Goal: Information Seeking & Learning: Learn about a topic

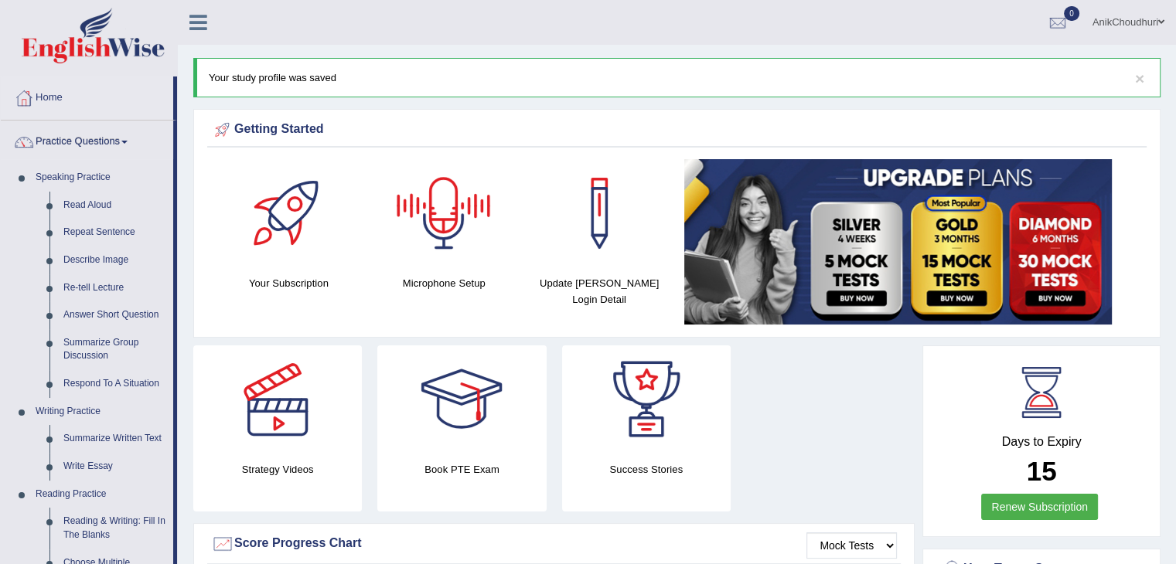
click at [411, 210] on div at bounding box center [444, 213] width 108 height 108
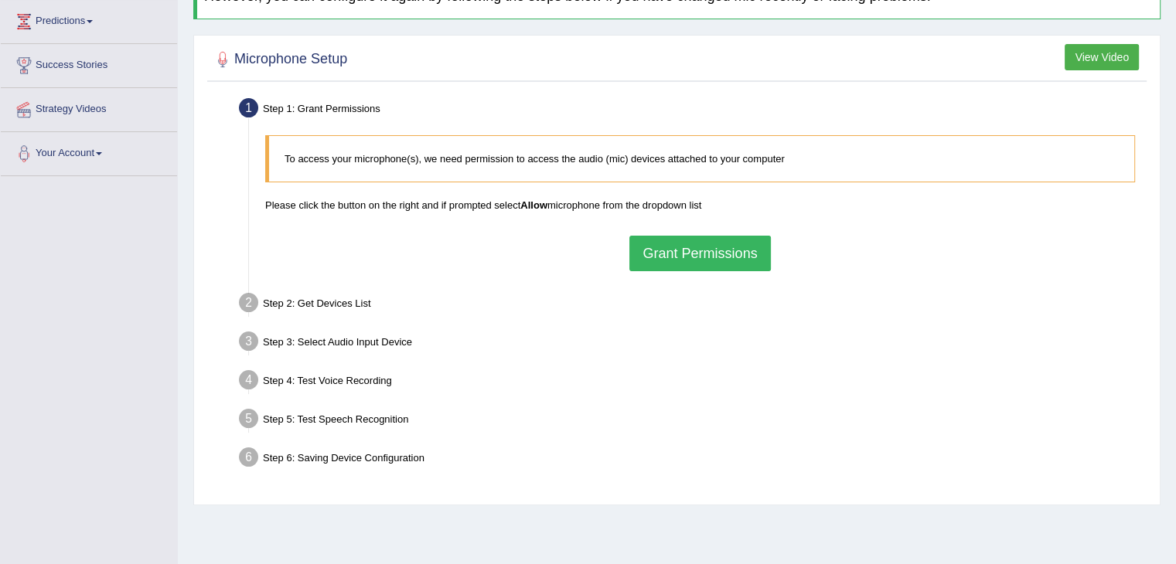
scroll to position [247, 0]
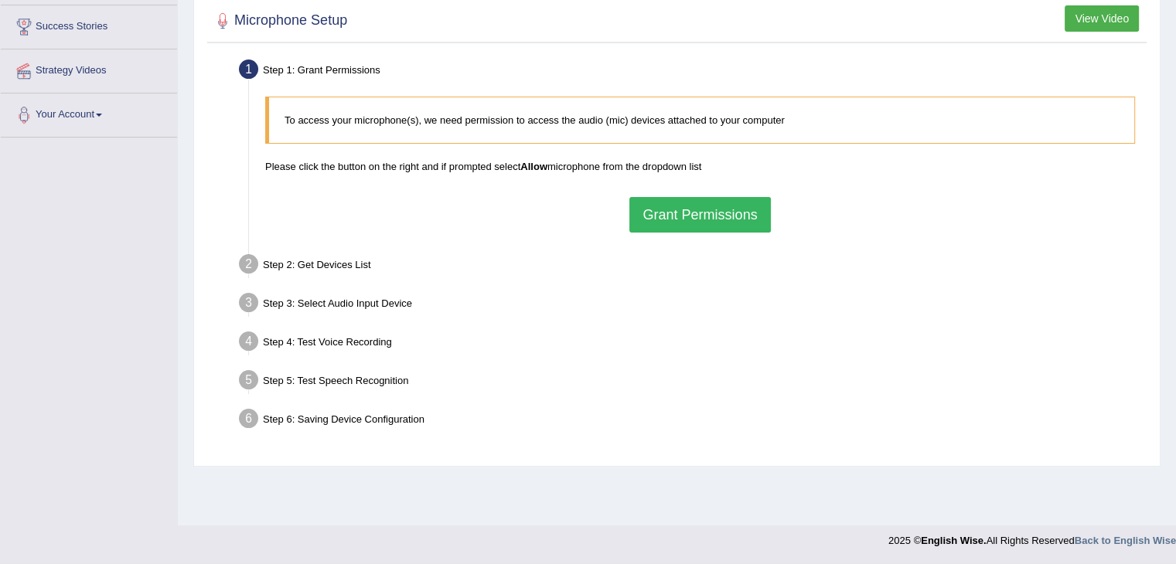
click at [717, 205] on button "Grant Permissions" at bounding box center [699, 215] width 141 height 36
click at [717, 205] on div "To access your microphone(s), we need permission to access the audio (mic) devi…" at bounding box center [699, 164] width 885 height 151
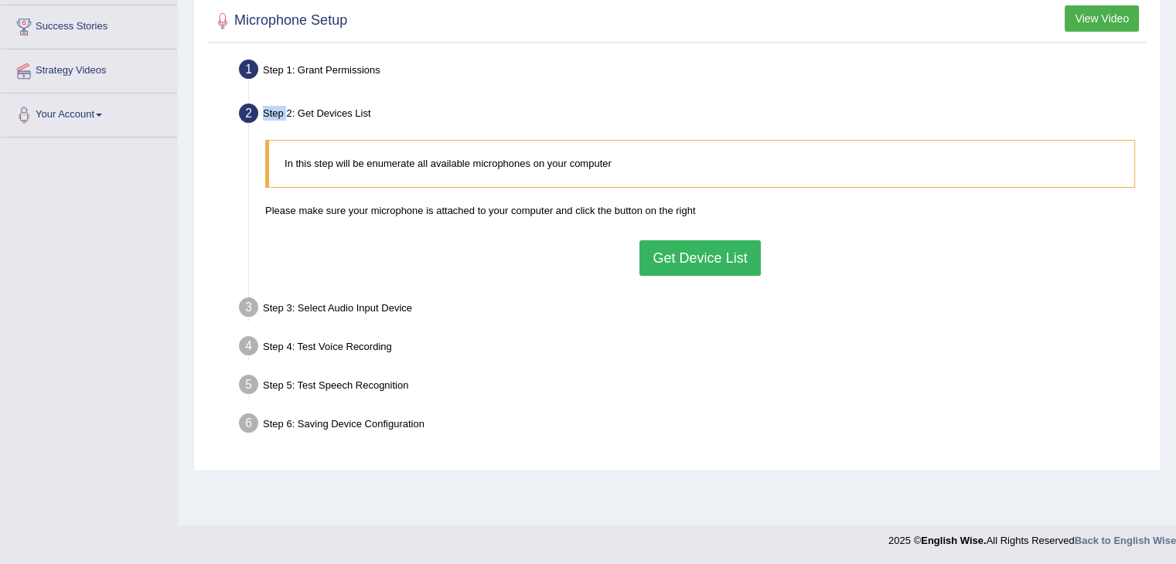
click at [724, 265] on button "Get Device List" at bounding box center [699, 258] width 121 height 36
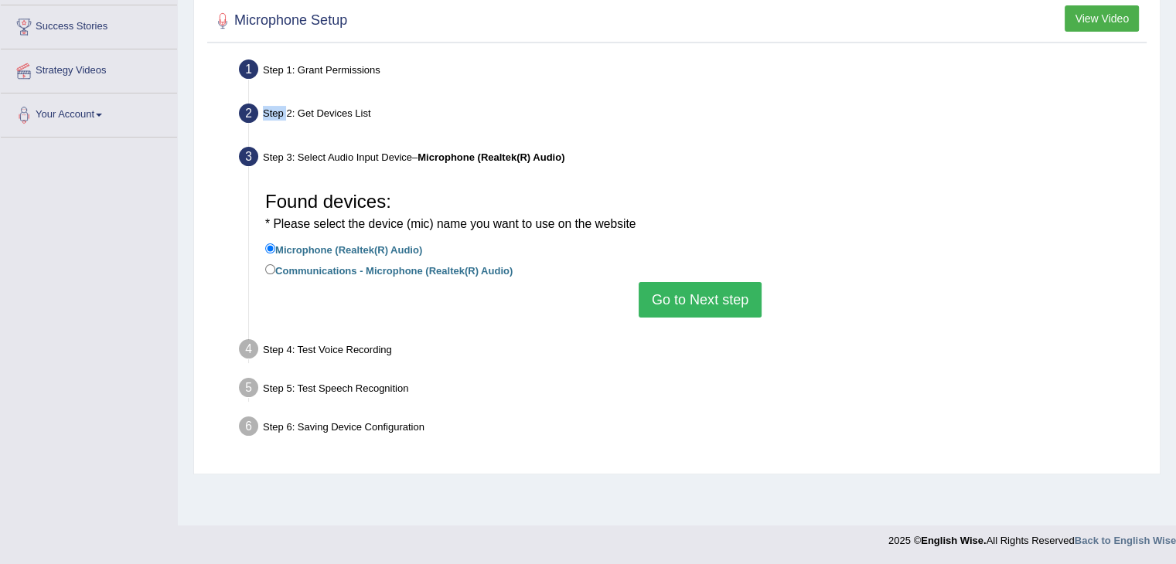
click at [714, 302] on button "Go to Next step" at bounding box center [700, 300] width 123 height 36
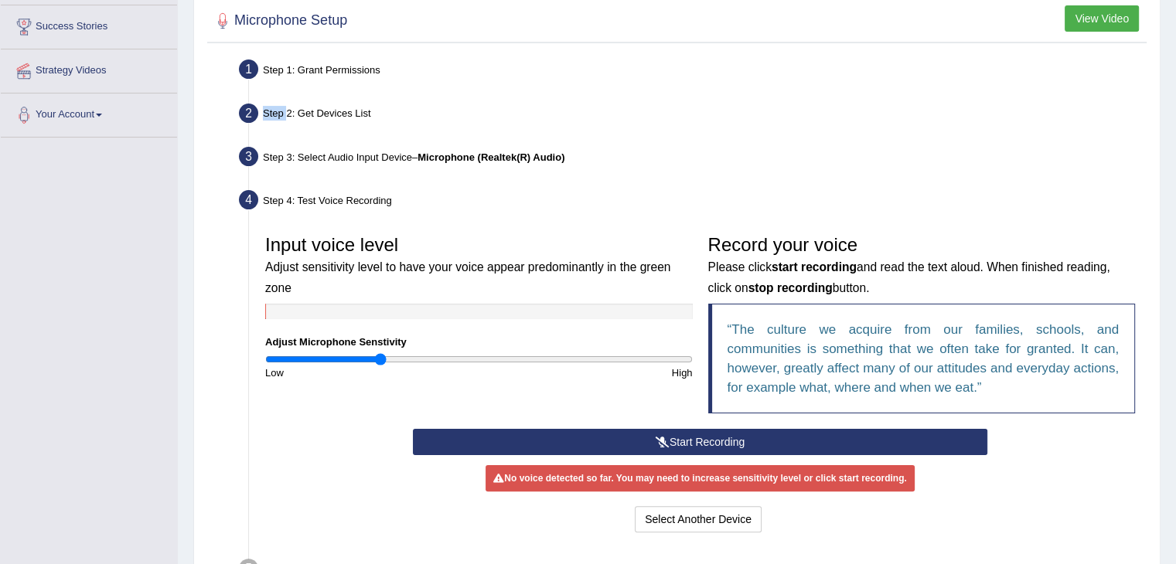
click at [717, 437] on button "Start Recording" at bounding box center [700, 442] width 574 height 26
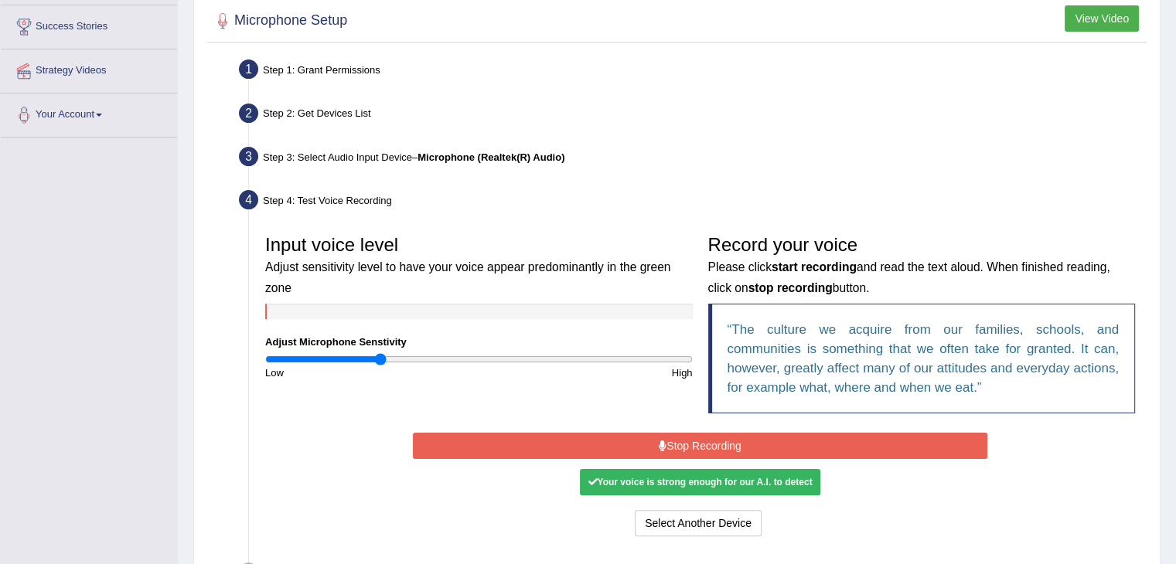
click at [668, 476] on div "Your voice is strong enough for our A.I. to detect" at bounding box center [700, 482] width 240 height 26
click at [729, 438] on button "Stop Recording" at bounding box center [700, 446] width 574 height 26
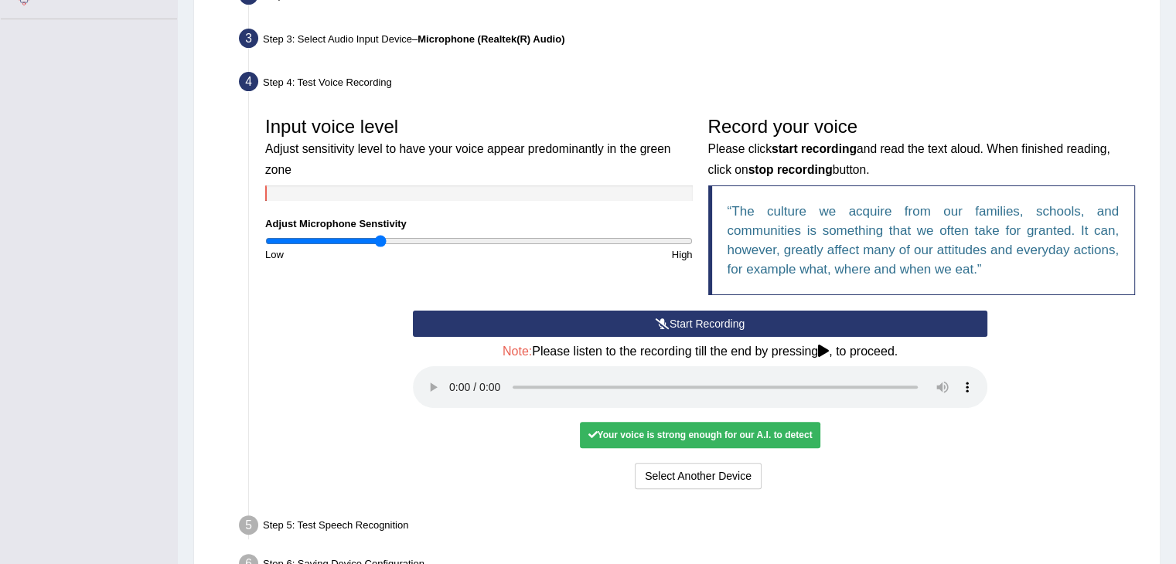
scroll to position [461, 0]
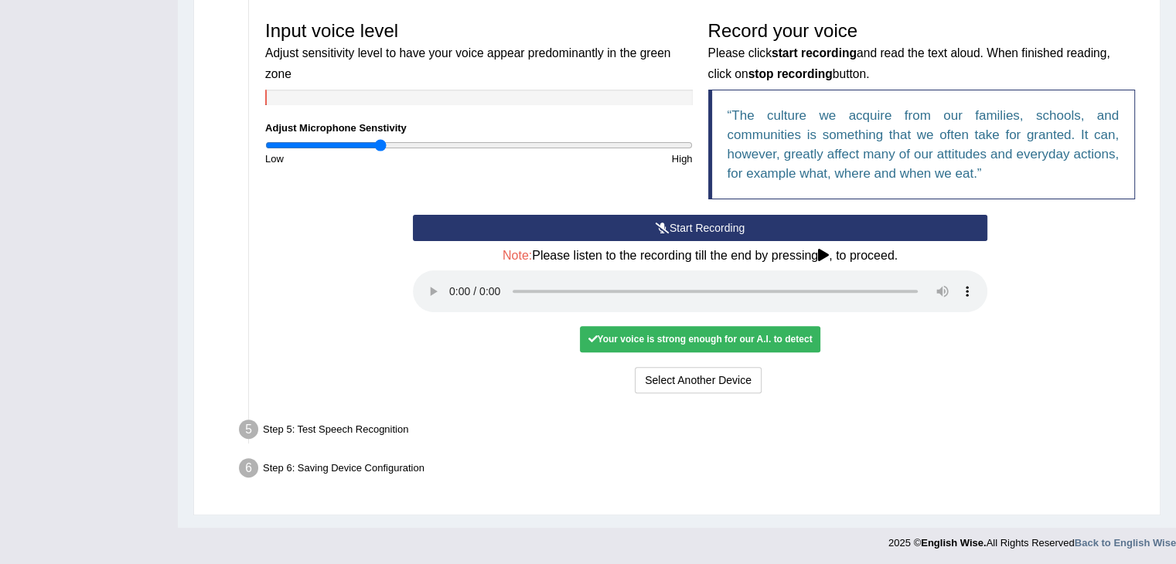
click at [783, 337] on div "Your voice is strong enough for our A.I. to detect" at bounding box center [700, 339] width 240 height 26
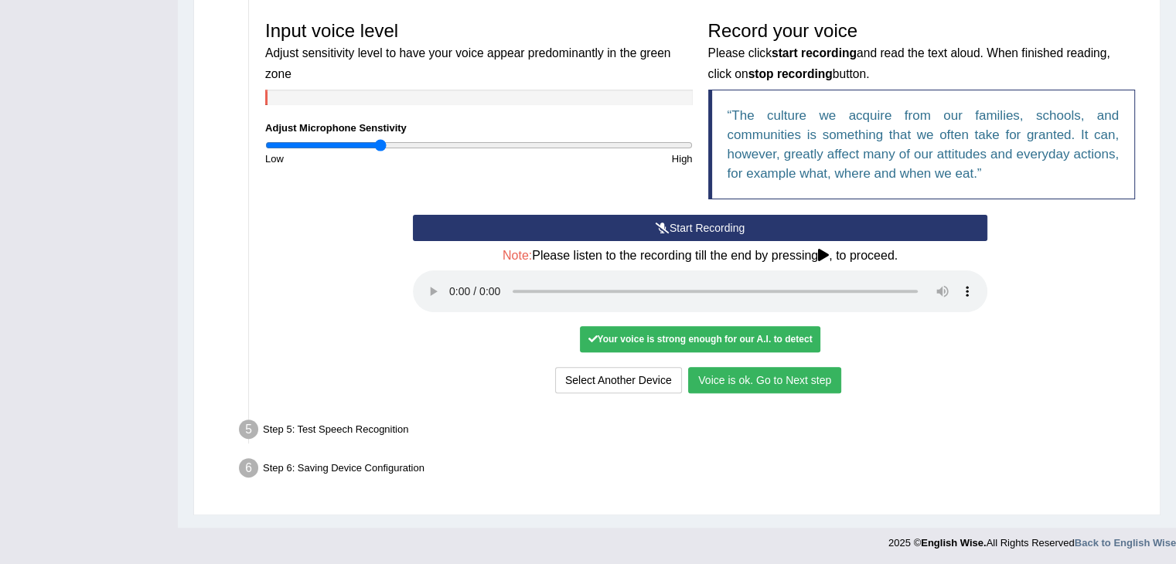
click at [784, 374] on button "Voice is ok. Go to Next step" at bounding box center [764, 380] width 153 height 26
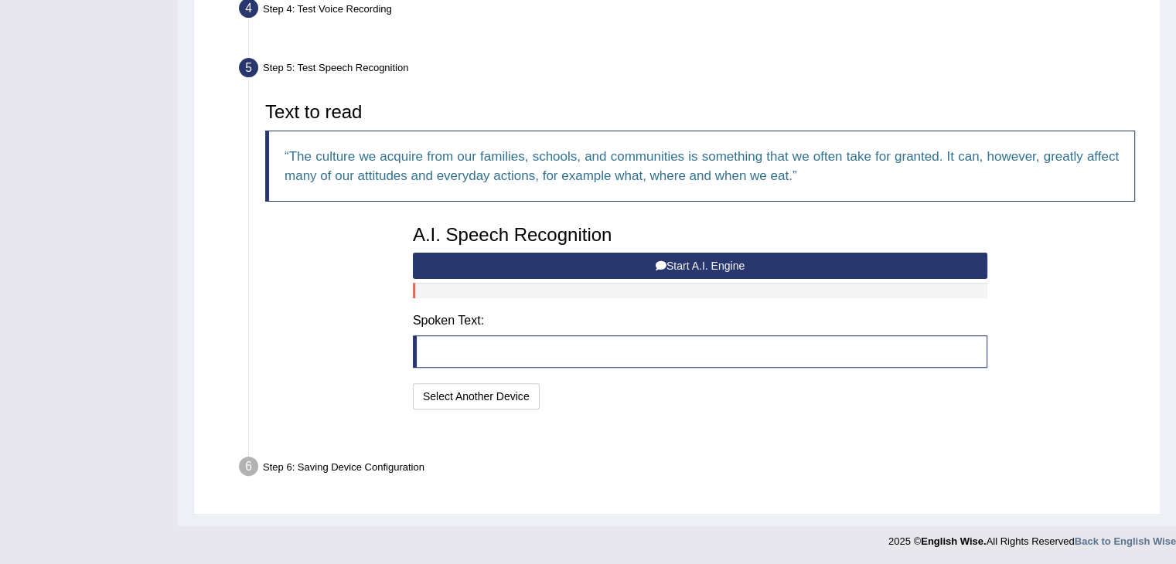
scroll to position [400, 0]
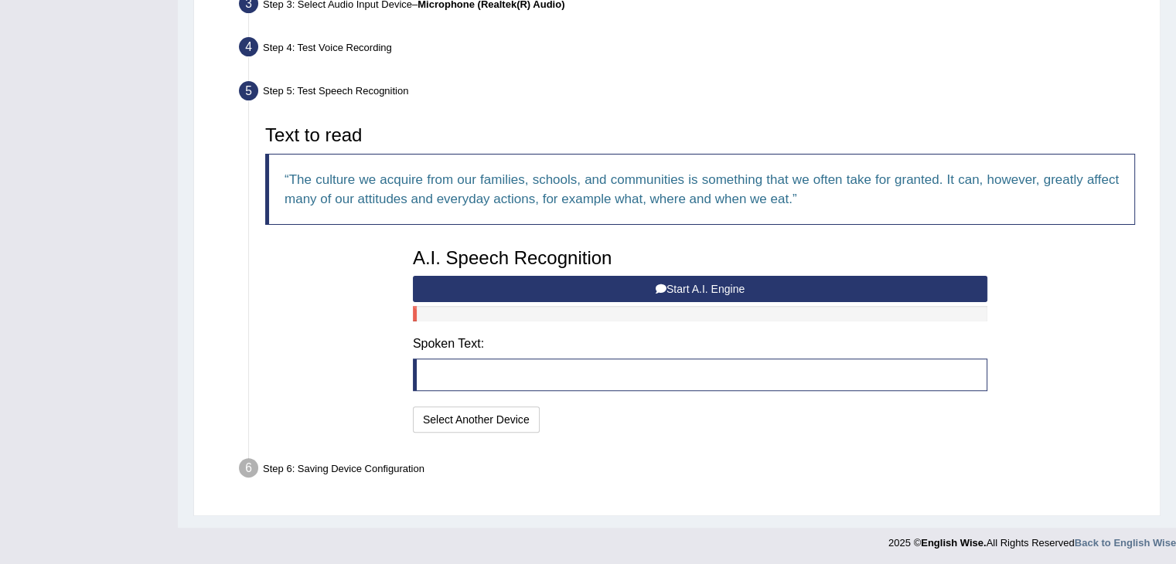
click at [685, 282] on button "Start A.I. Engine" at bounding box center [700, 289] width 574 height 26
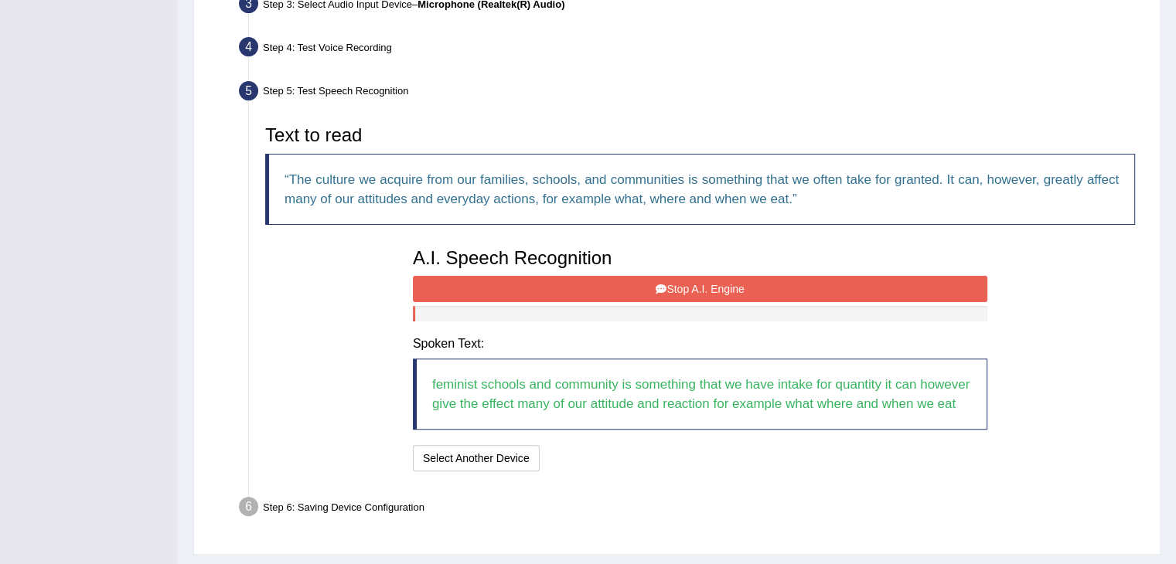
click at [686, 284] on button "Stop A.I. Engine" at bounding box center [700, 289] width 574 height 26
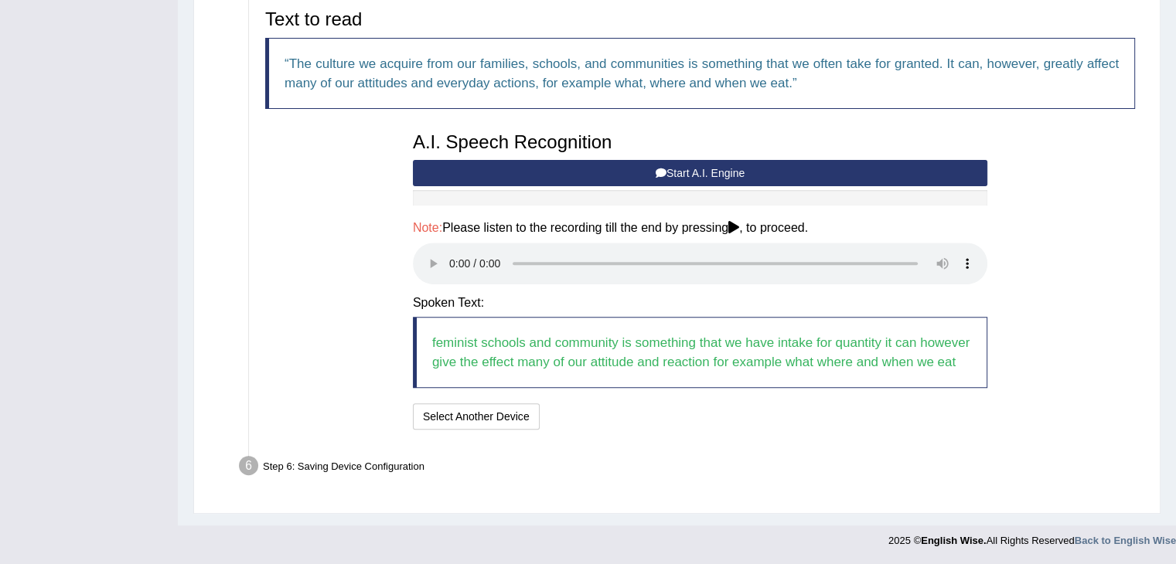
scroll to position [533, 0]
click at [676, 431] on div "I will practice without this feature Select Another Device Speech is ok. Go to …" at bounding box center [700, 419] width 574 height 30
click at [640, 419] on button "Speech is ok. Go to Last step" at bounding box center [627, 417] width 162 height 26
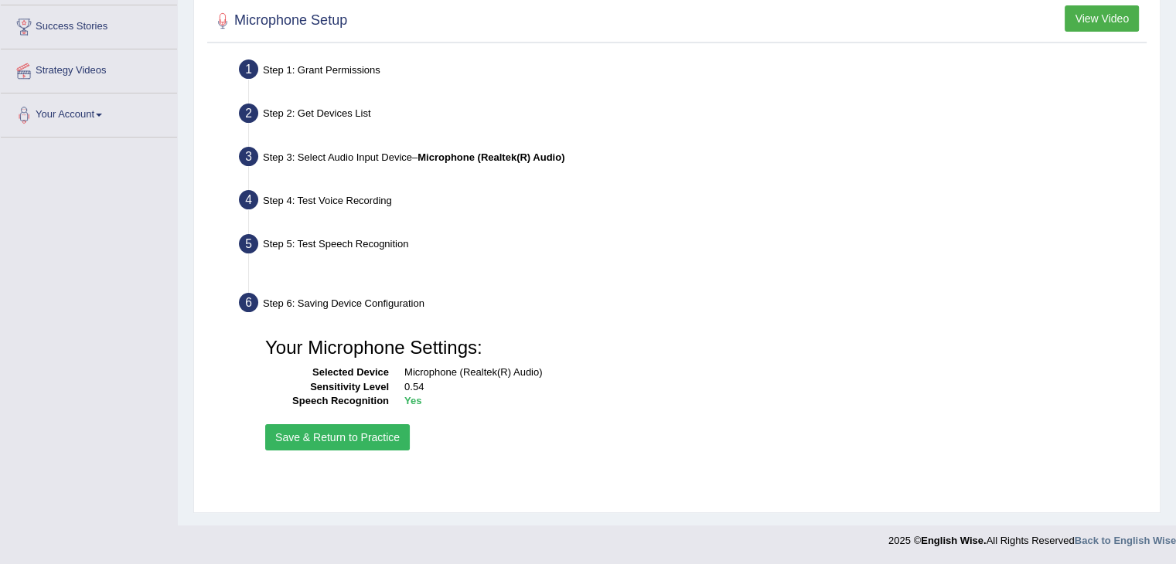
scroll to position [247, 0]
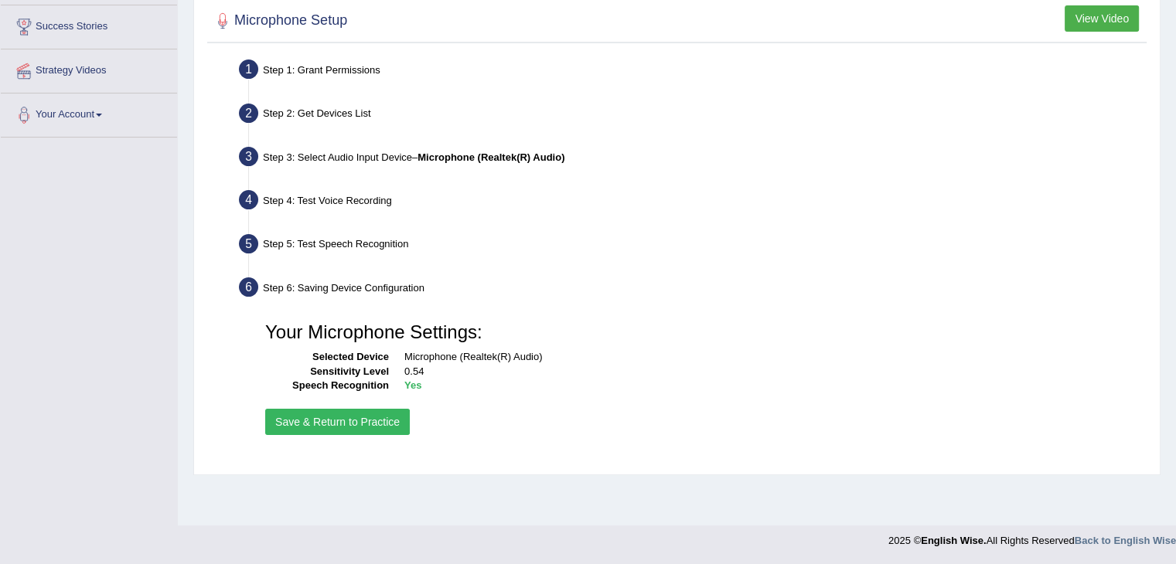
click at [306, 427] on button "Save & Return to Practice" at bounding box center [337, 422] width 145 height 26
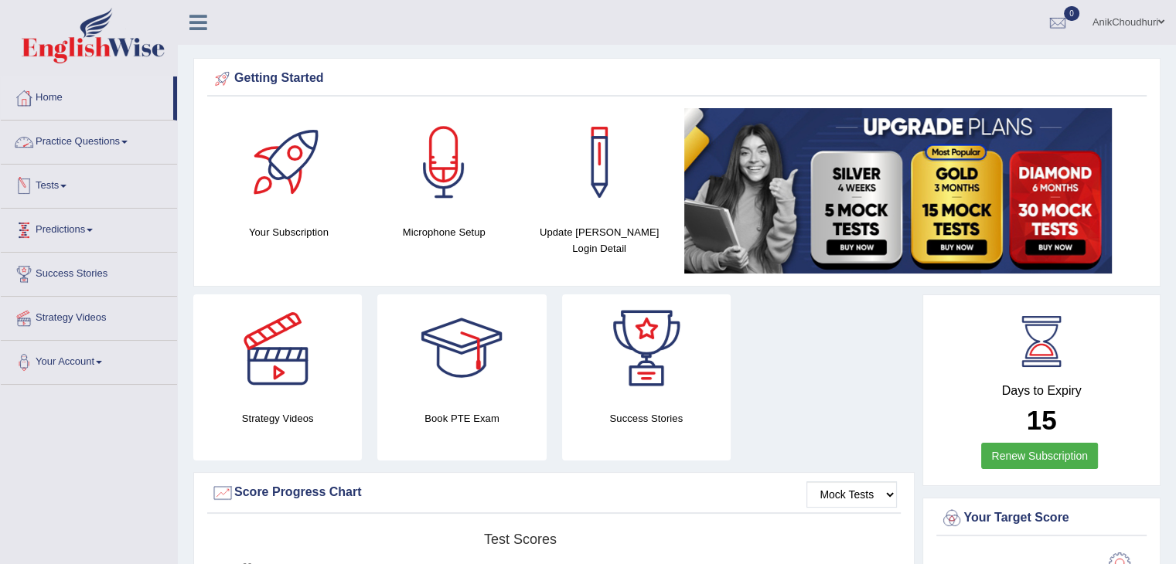
click at [80, 149] on link "Practice Questions" at bounding box center [89, 140] width 176 height 39
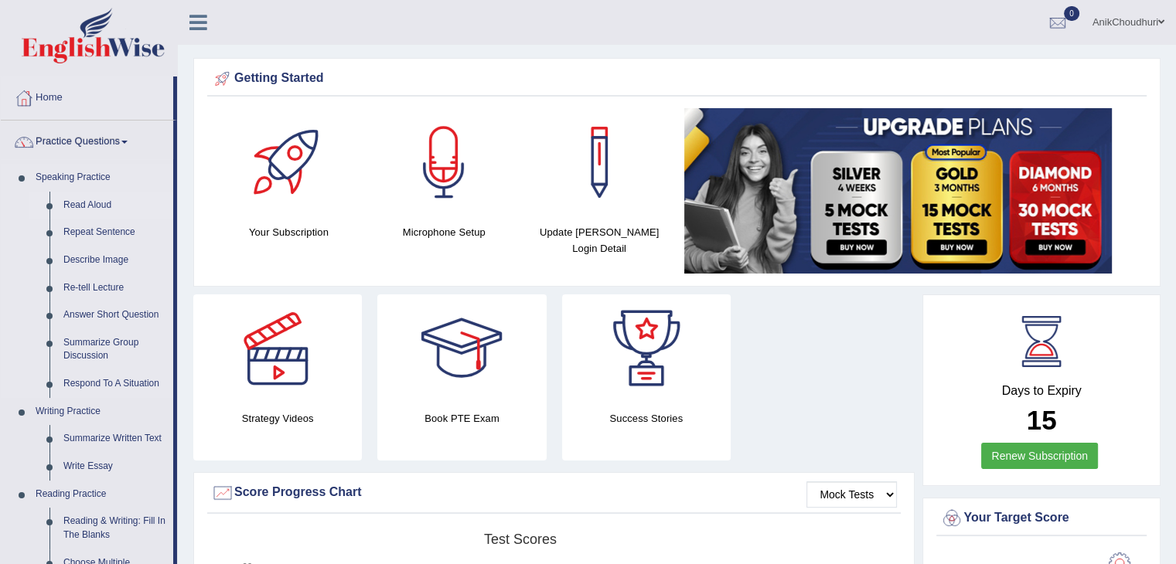
click at [81, 206] on link "Read Aloud" at bounding box center [114, 206] width 117 height 28
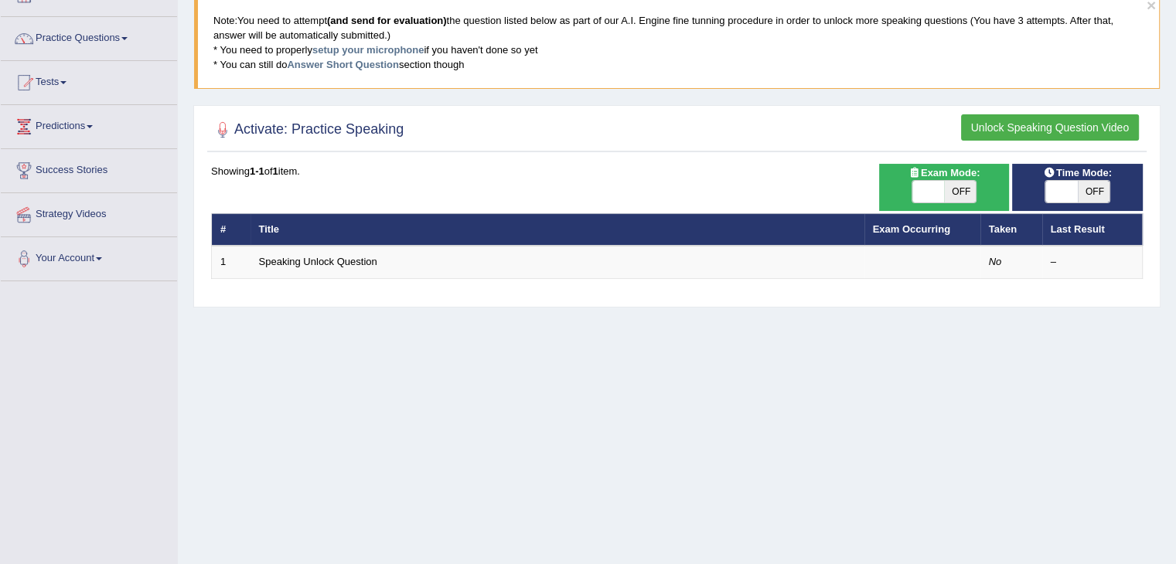
scroll to position [142, 0]
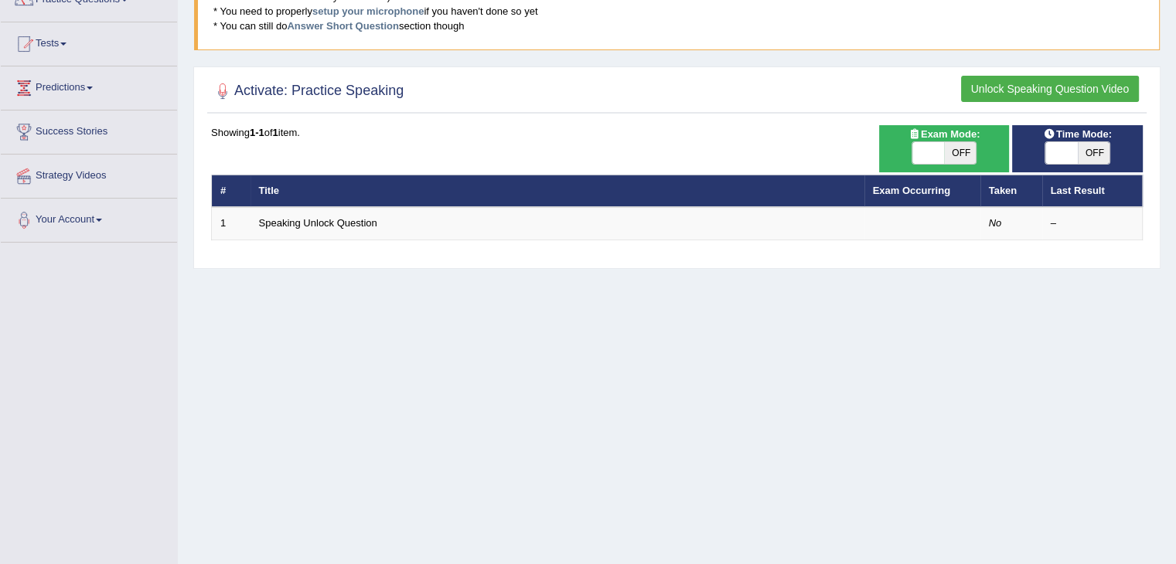
click at [999, 90] on button "Unlock Speaking Question Video" at bounding box center [1050, 89] width 178 height 26
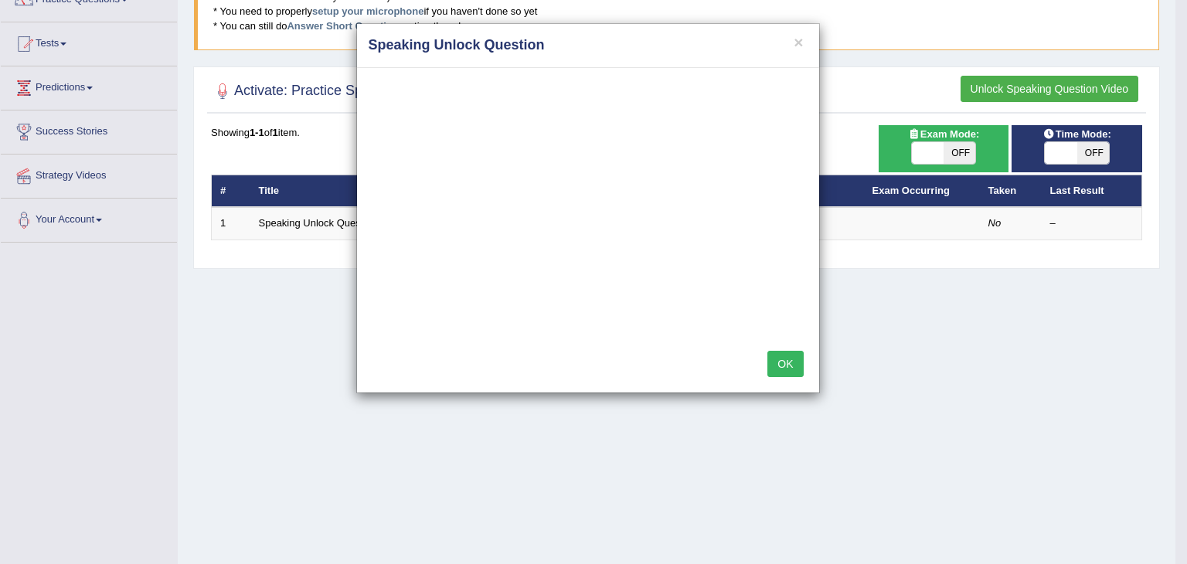
click at [782, 373] on button "OK" at bounding box center [786, 364] width 36 height 26
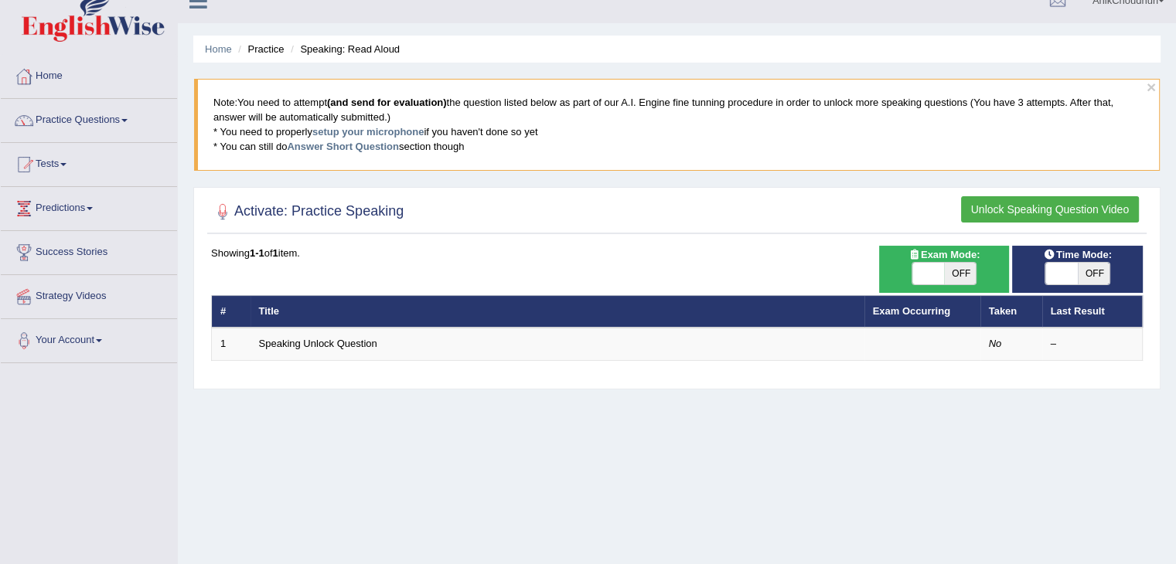
scroll to position [5, 0]
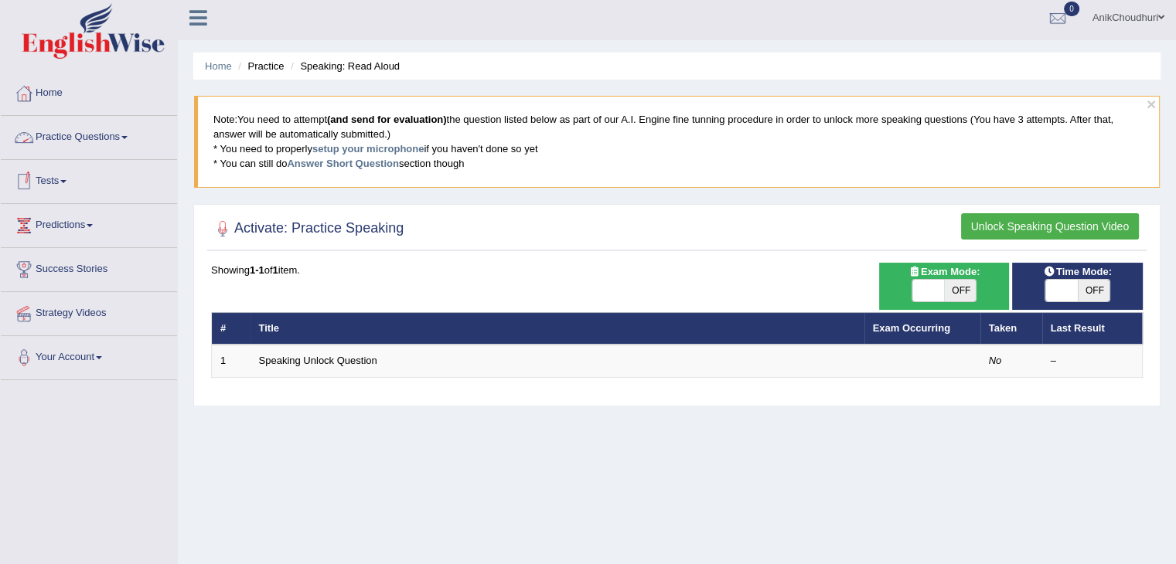
click at [61, 143] on link "Practice Questions" at bounding box center [89, 135] width 176 height 39
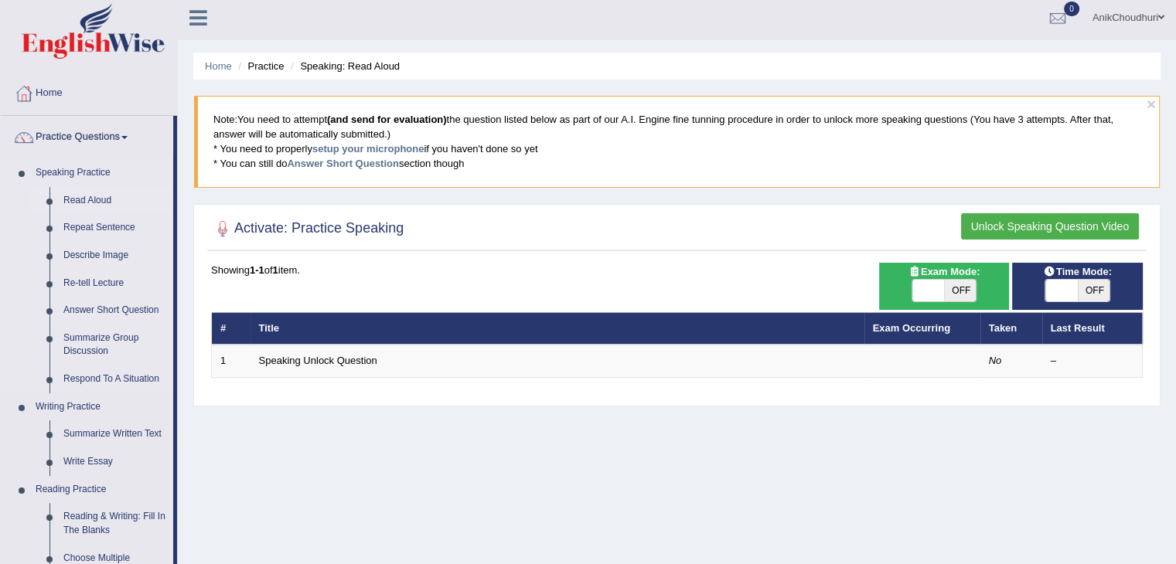
click at [66, 205] on link "Read Aloud" at bounding box center [114, 201] width 117 height 28
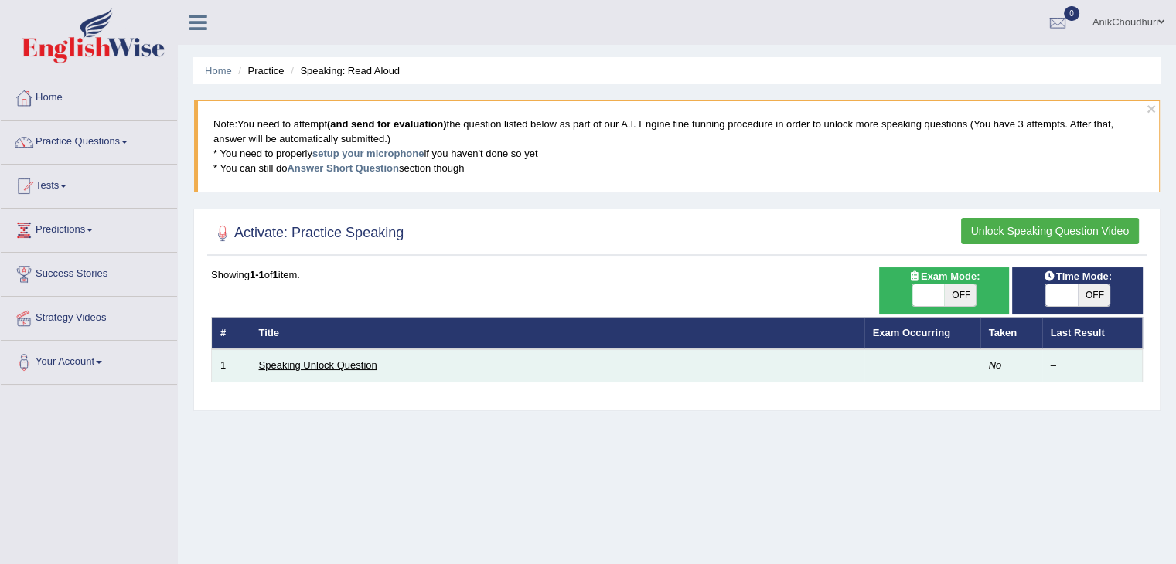
click at [293, 363] on link "Speaking Unlock Question" at bounding box center [318, 365] width 118 height 12
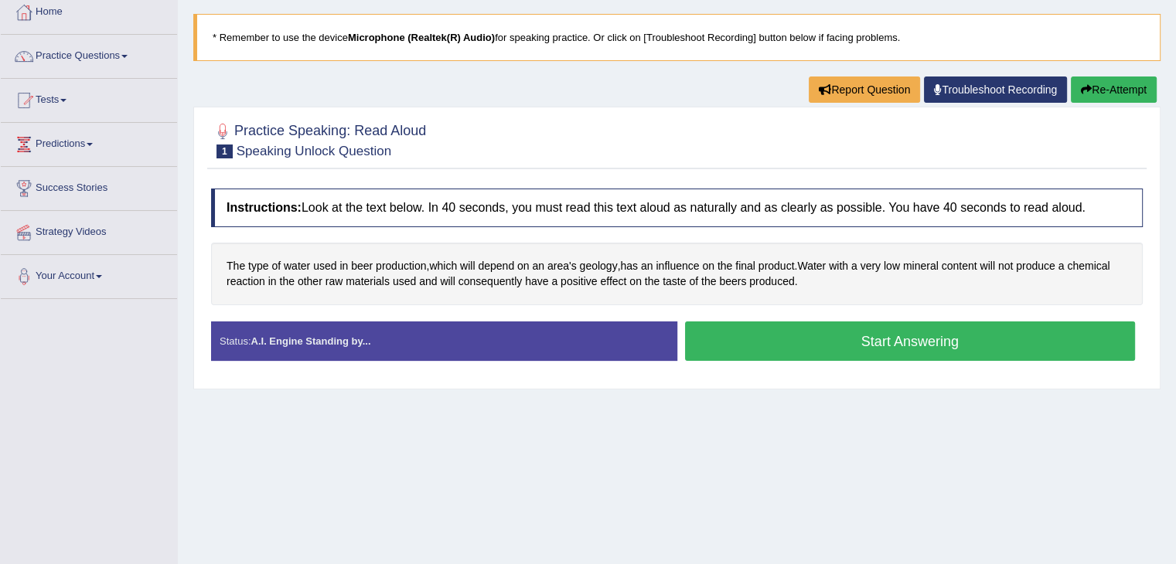
scroll to position [85, 0]
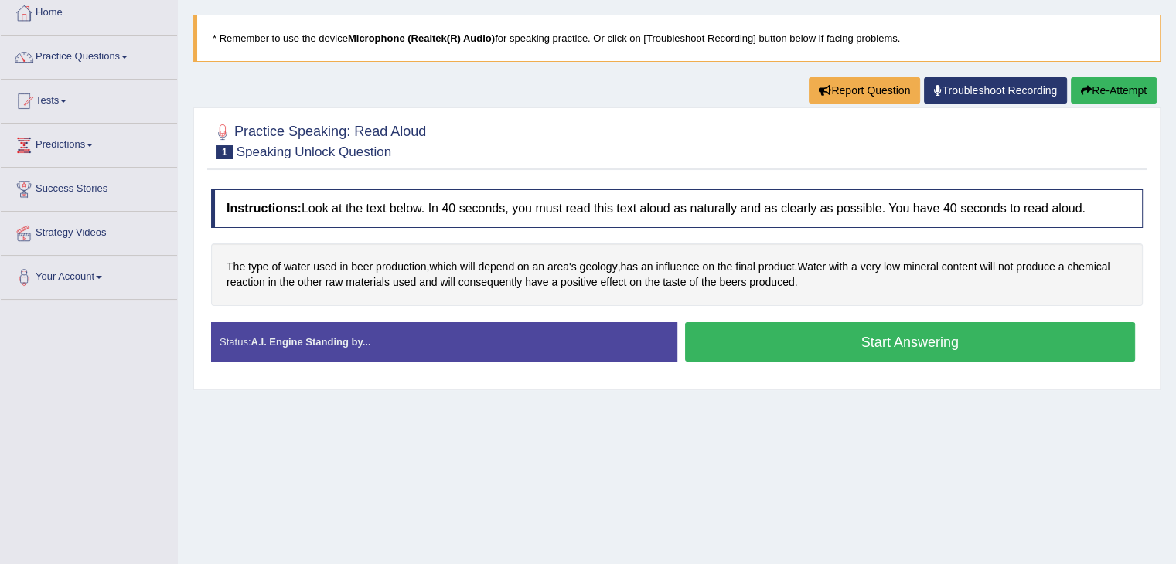
click at [823, 341] on button "Start Answering" at bounding box center [910, 341] width 451 height 39
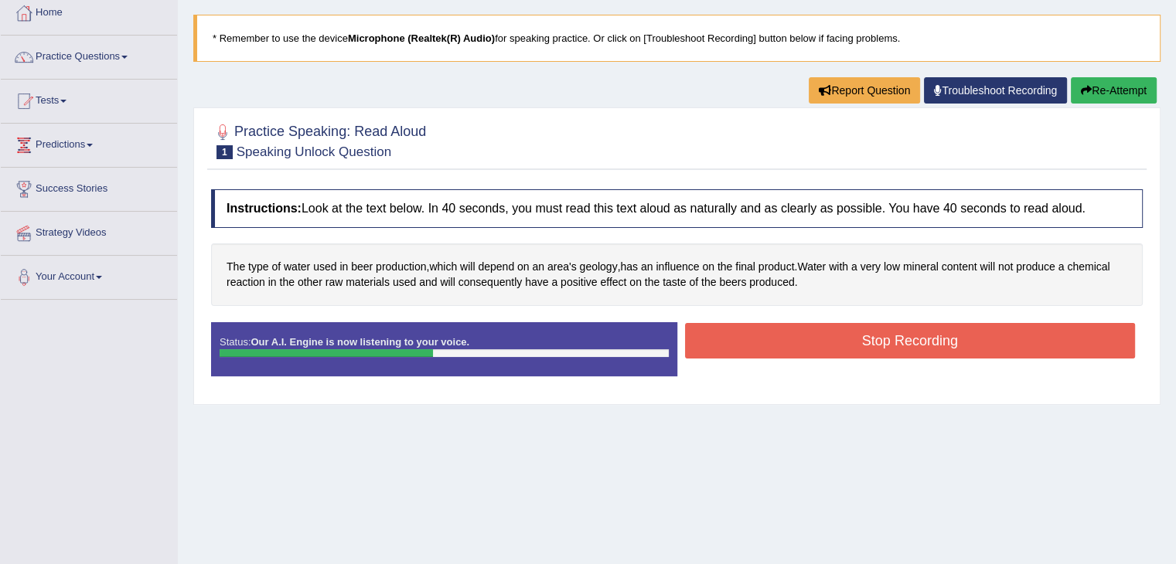
click at [835, 349] on button "Stop Recording" at bounding box center [910, 341] width 451 height 36
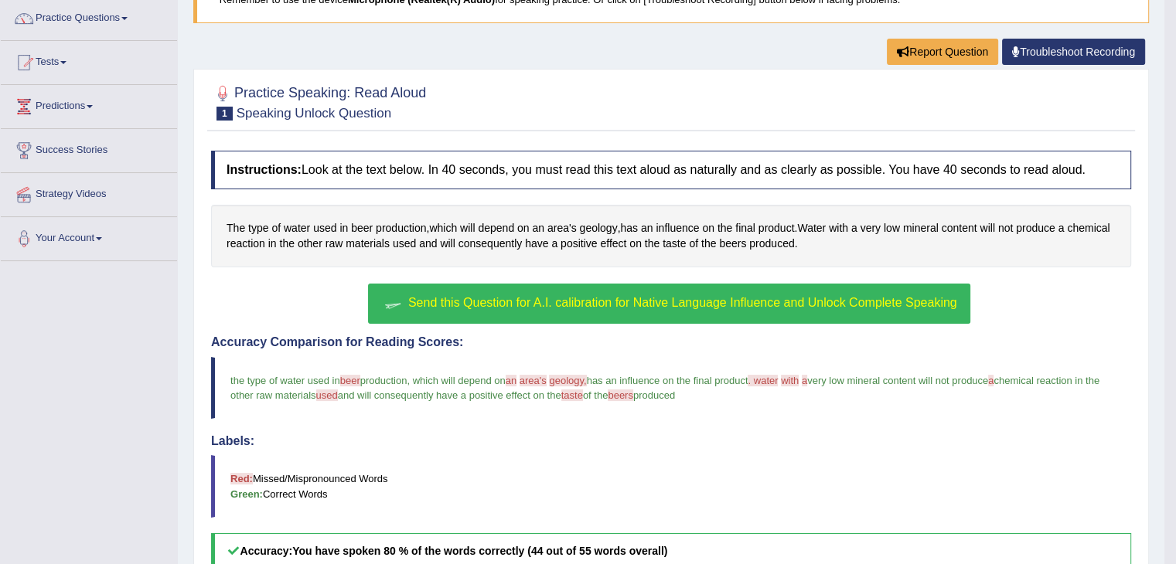
scroll to position [0, 0]
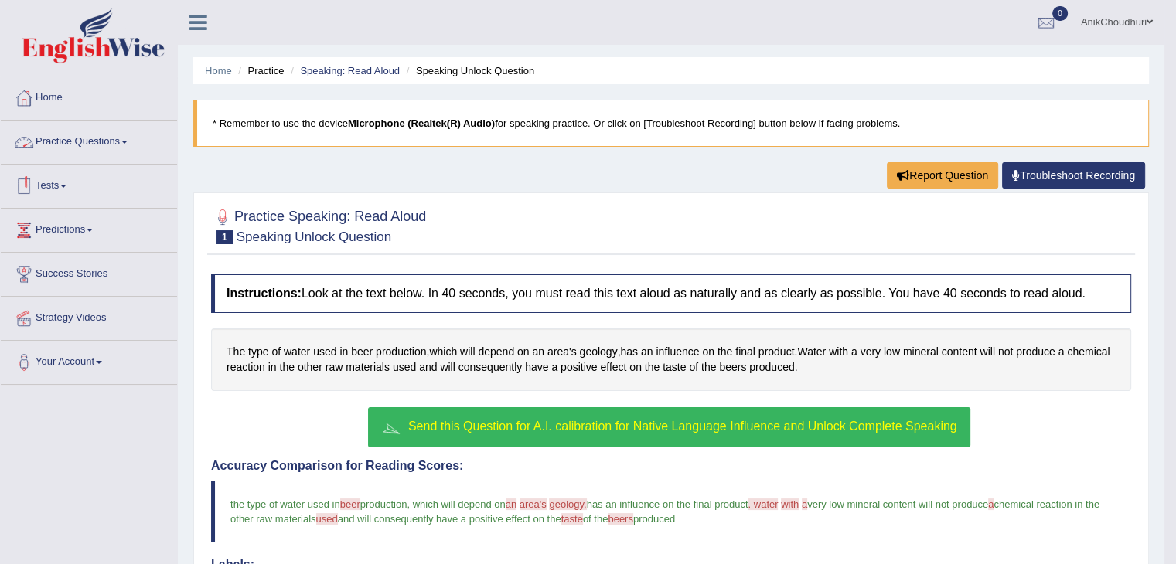
click at [74, 124] on link "Practice Questions" at bounding box center [89, 140] width 176 height 39
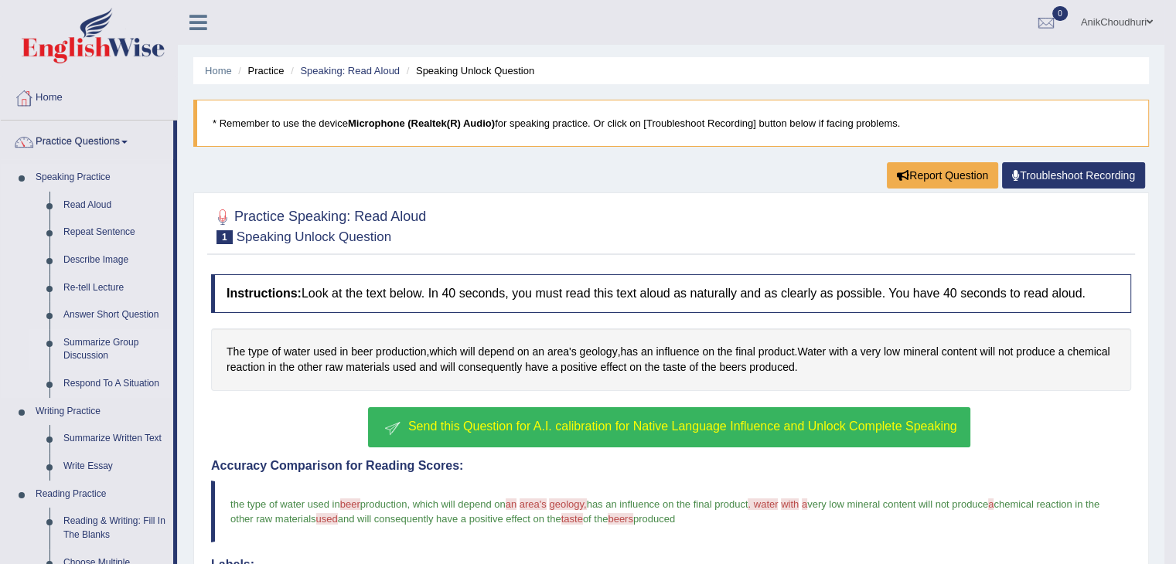
click at [127, 341] on link "Summarize Group Discussion" at bounding box center [114, 349] width 117 height 41
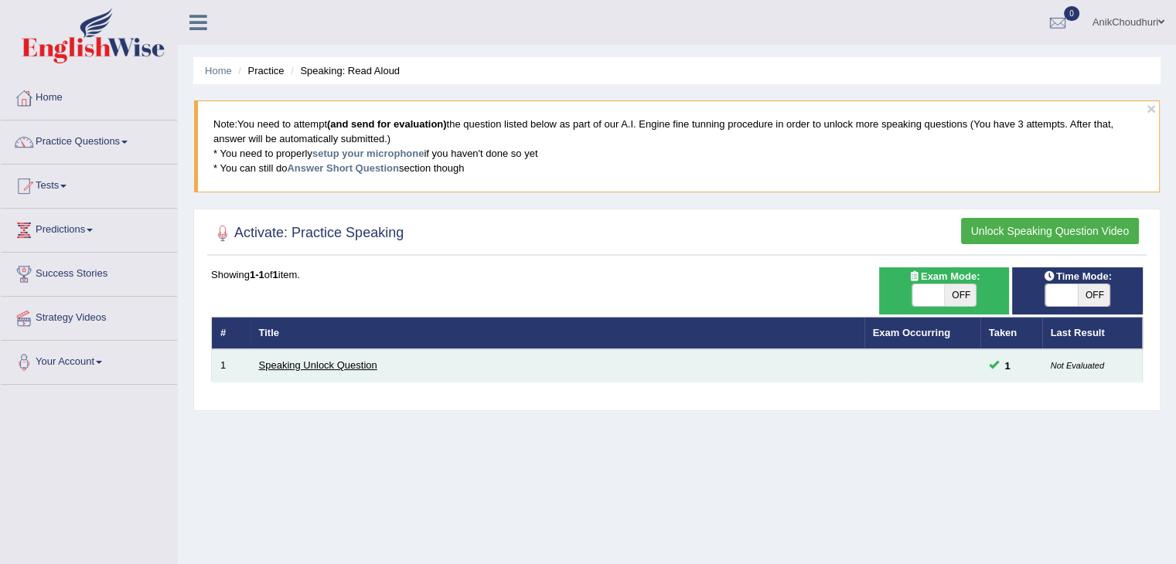
click at [318, 369] on link "Speaking Unlock Question" at bounding box center [318, 365] width 118 height 12
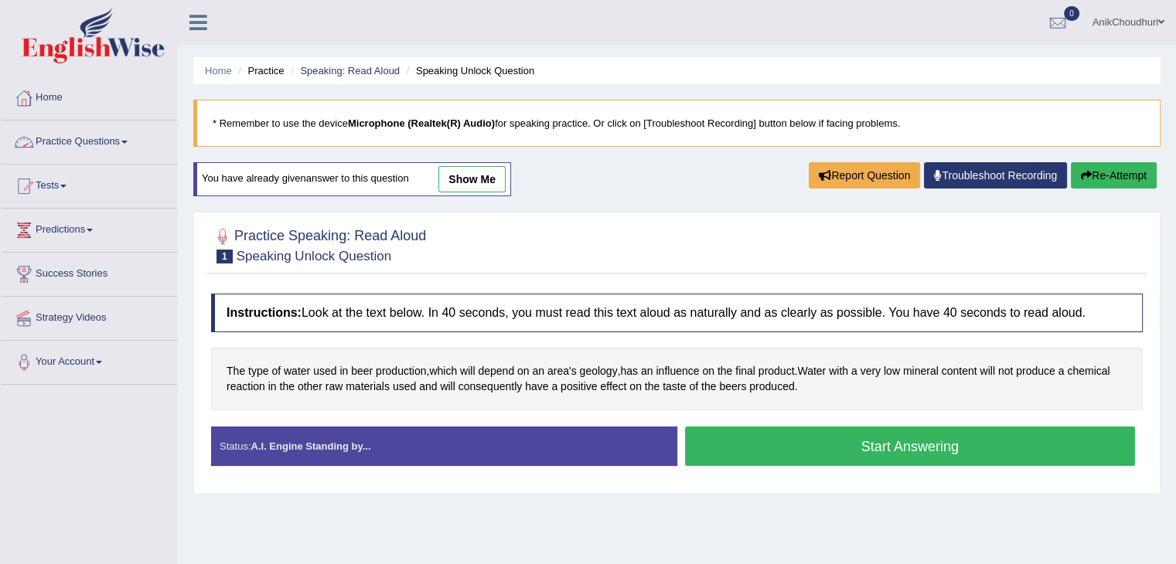
click at [91, 143] on link "Practice Questions" at bounding box center [89, 140] width 176 height 39
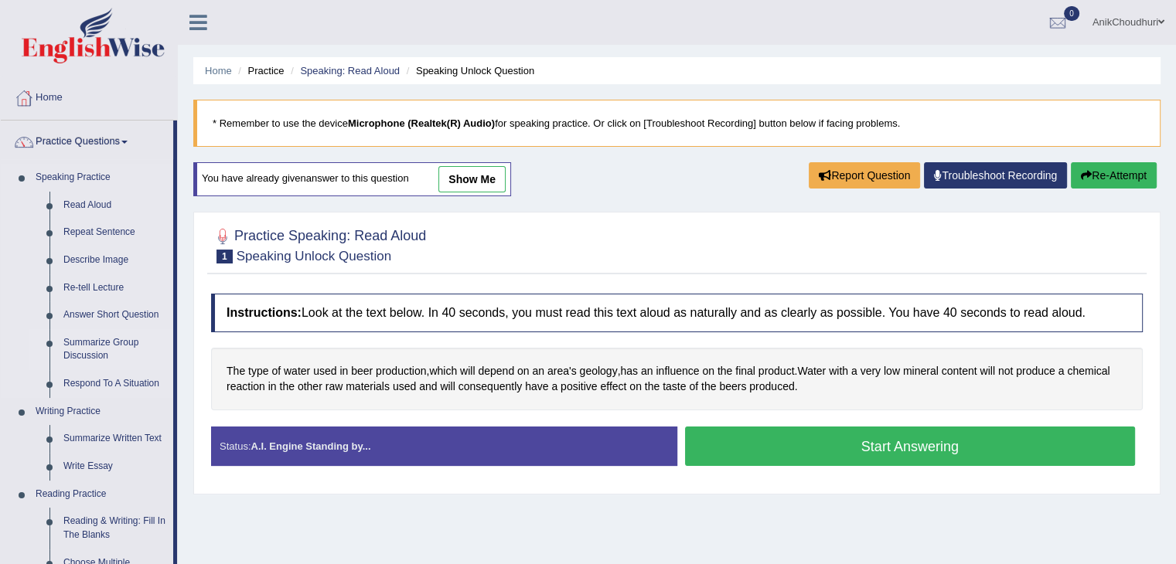
click at [83, 344] on link "Summarize Group Discussion" at bounding box center [114, 349] width 117 height 41
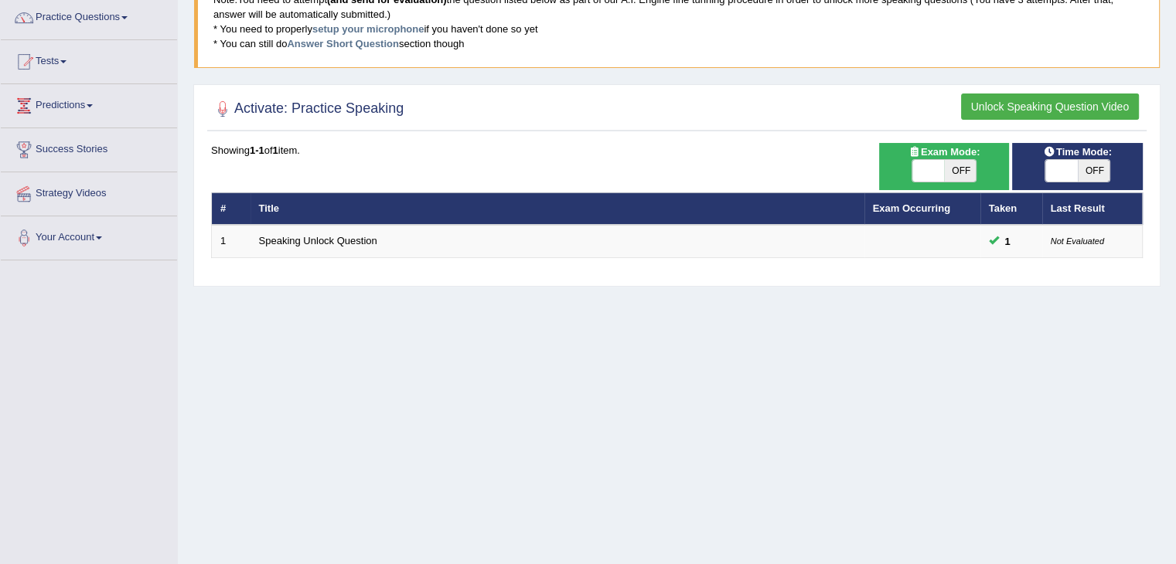
scroll to position [247, 0]
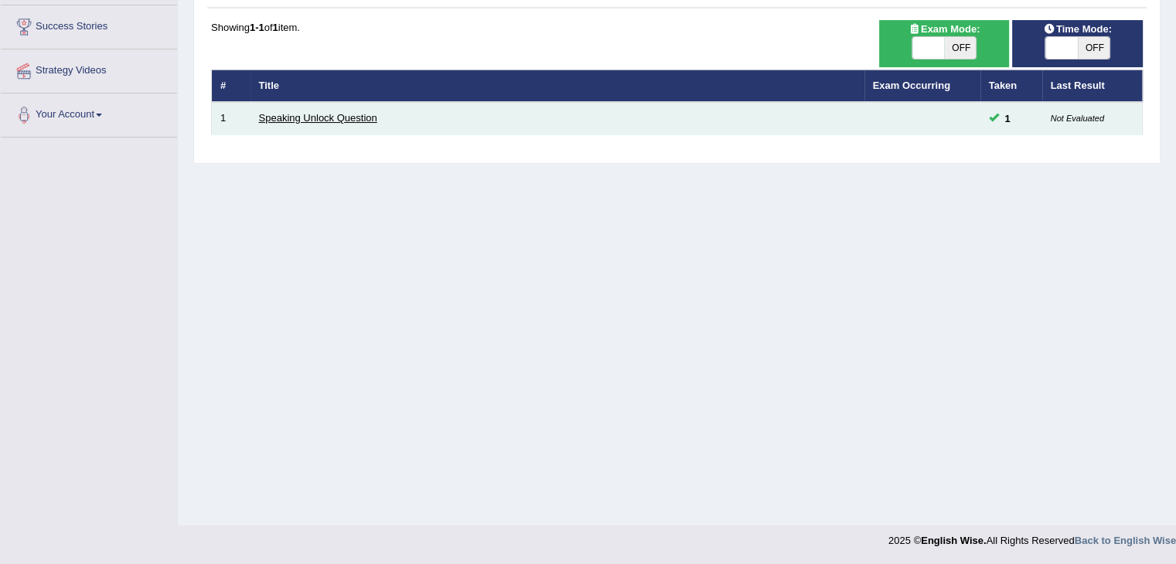
click at [319, 113] on link "Speaking Unlock Question" at bounding box center [318, 118] width 118 height 12
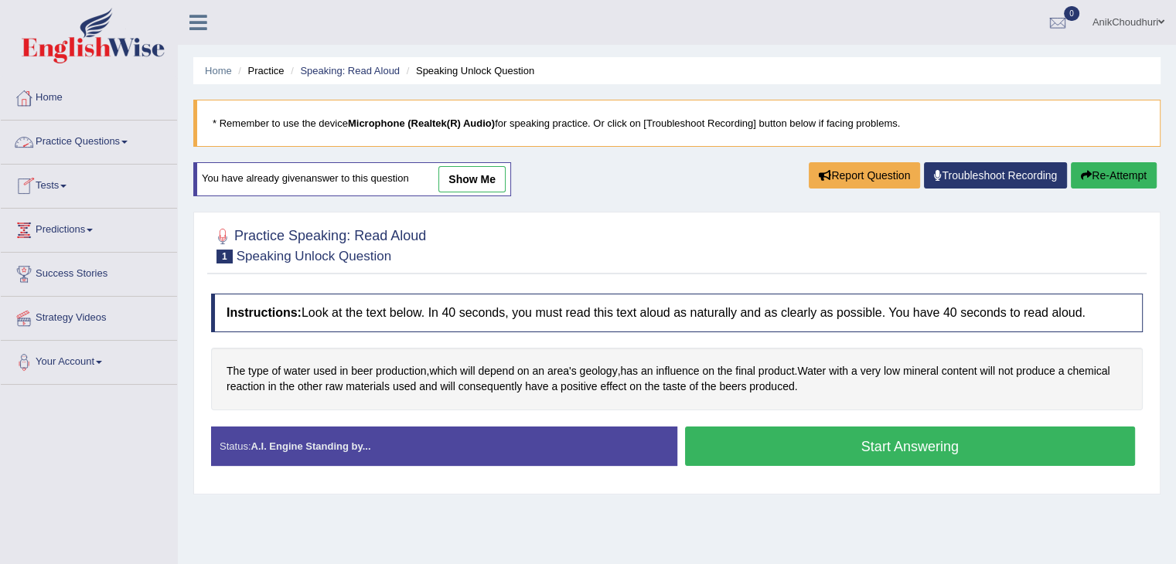
click at [58, 138] on link "Practice Questions" at bounding box center [89, 140] width 176 height 39
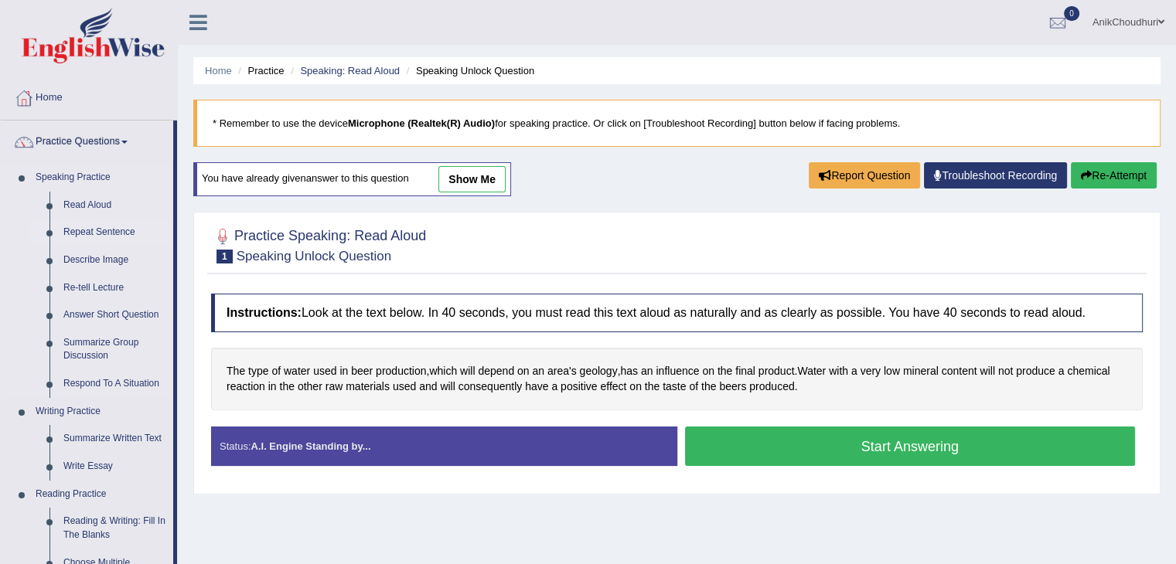
click at [74, 237] on link "Repeat Sentence" at bounding box center [114, 233] width 117 height 28
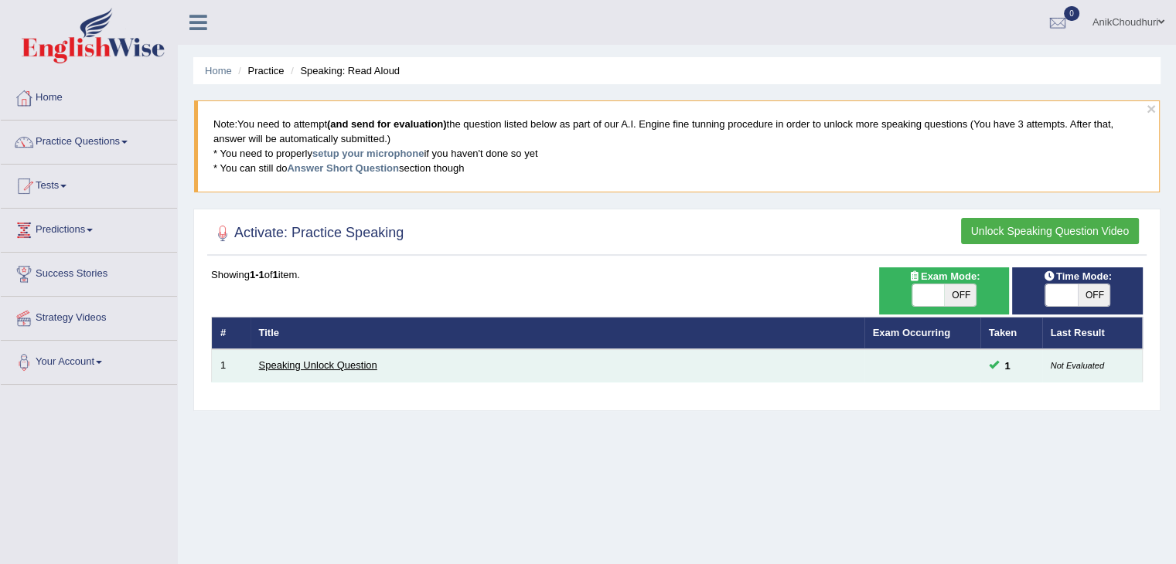
click at [328, 367] on link "Speaking Unlock Question" at bounding box center [318, 365] width 118 height 12
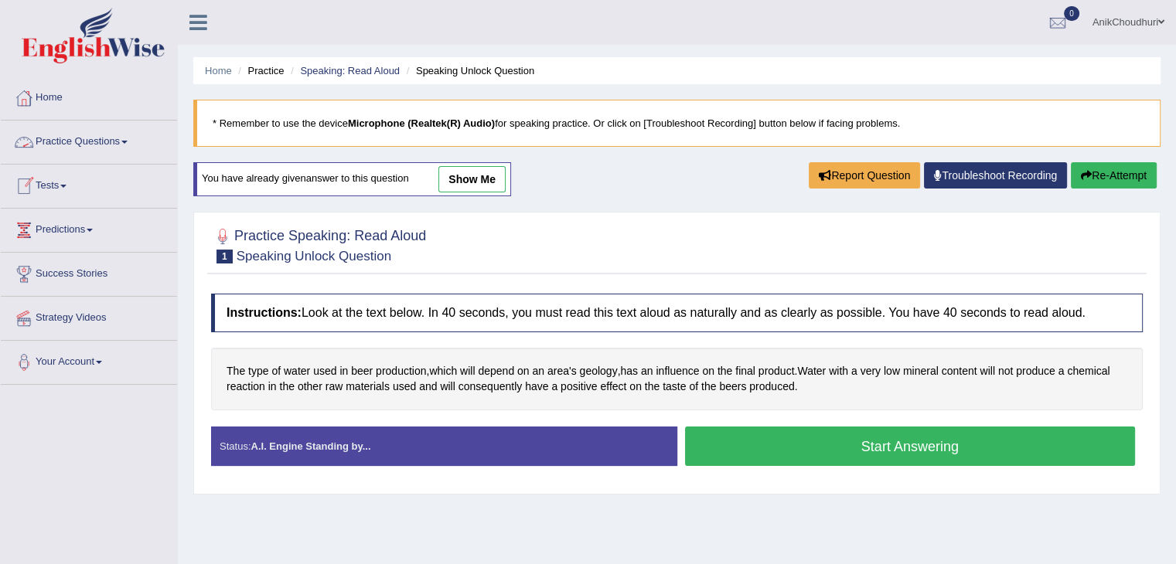
click at [96, 145] on link "Practice Questions" at bounding box center [89, 140] width 176 height 39
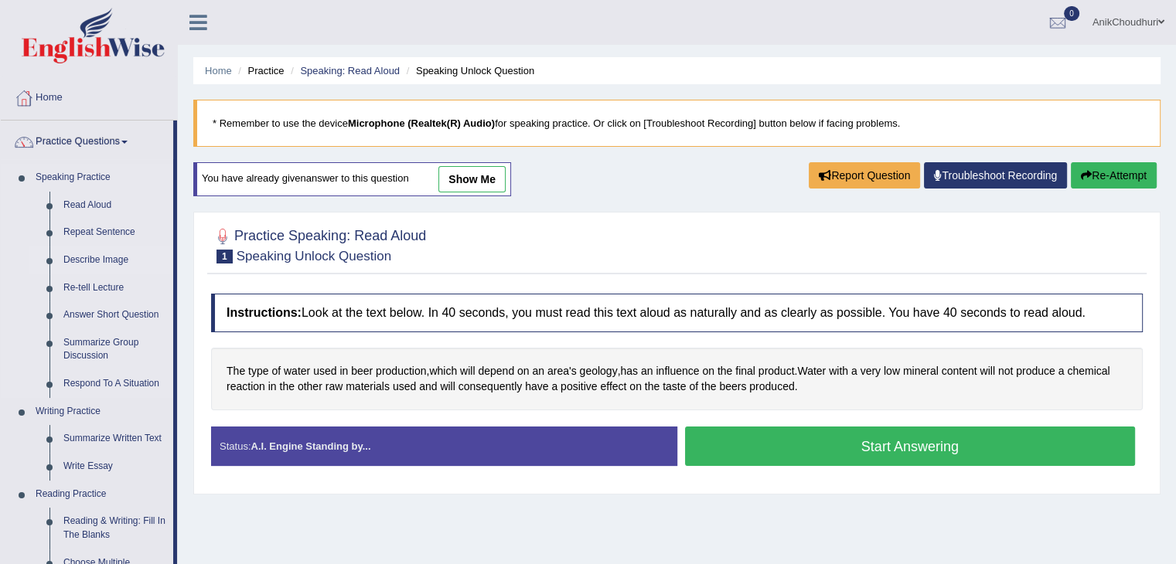
click at [82, 257] on link "Describe Image" at bounding box center [114, 261] width 117 height 28
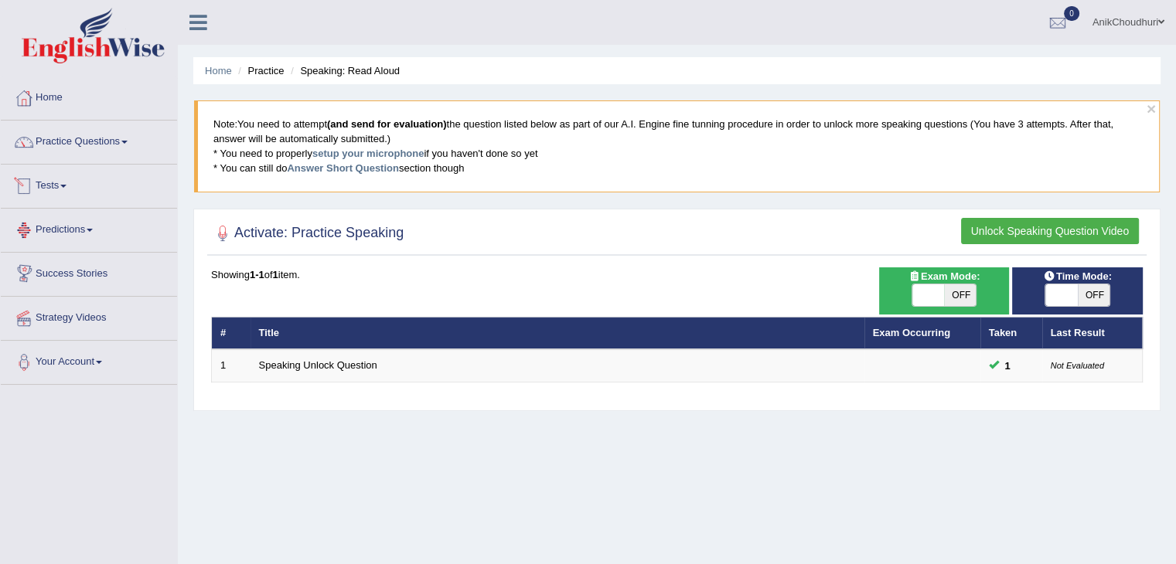
click at [49, 165] on link "Tests" at bounding box center [89, 184] width 176 height 39
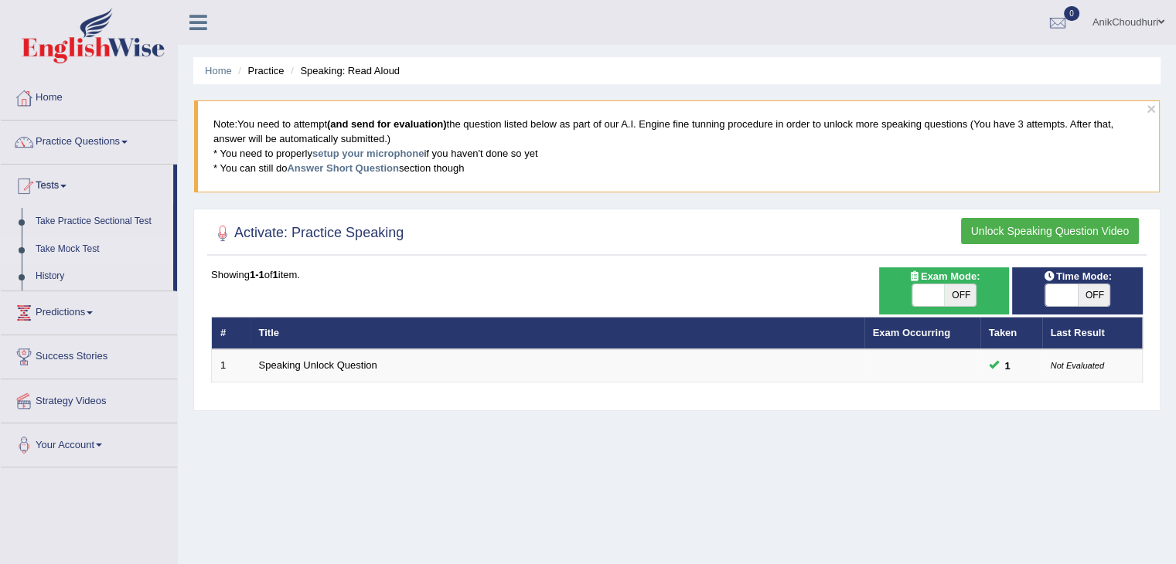
click at [78, 244] on link "Take Mock Test" at bounding box center [101, 250] width 145 height 28
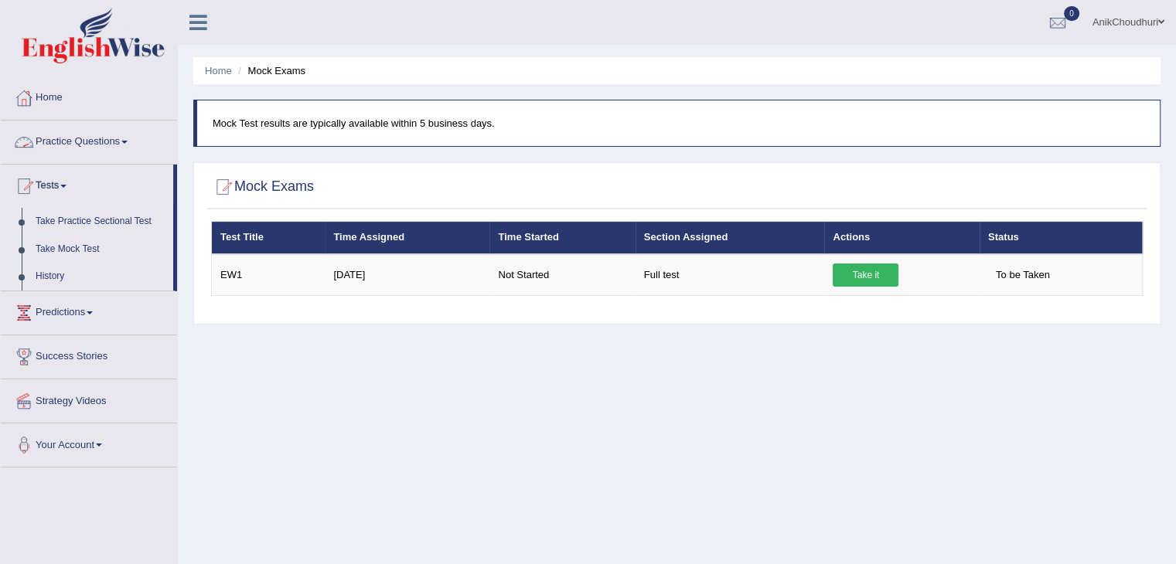
click at [87, 140] on link "Practice Questions" at bounding box center [89, 140] width 176 height 39
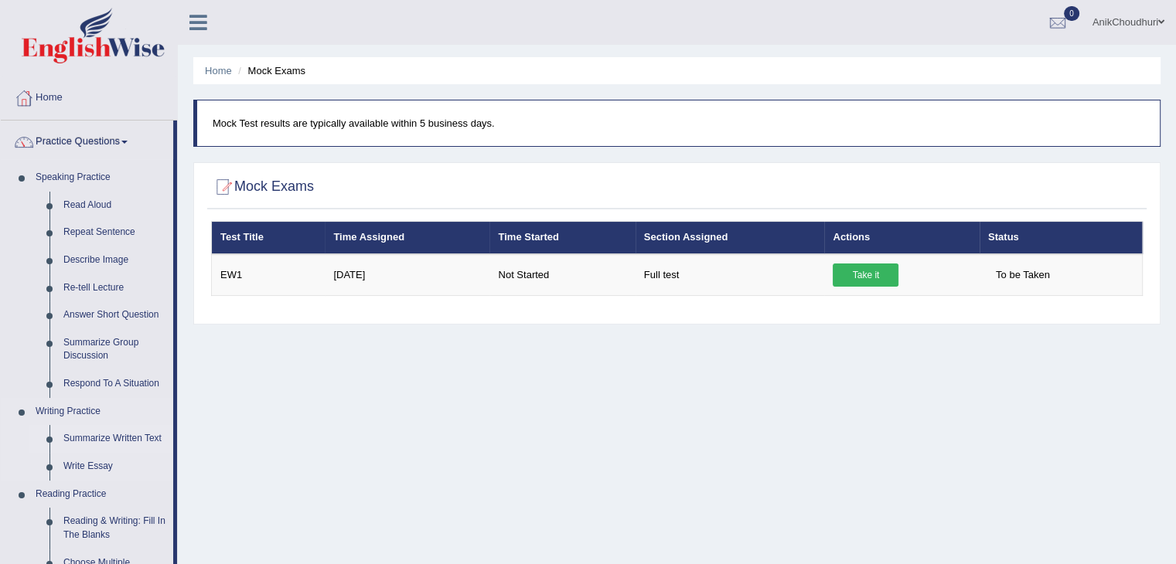
click at [118, 430] on link "Summarize Written Text" at bounding box center [114, 439] width 117 height 28
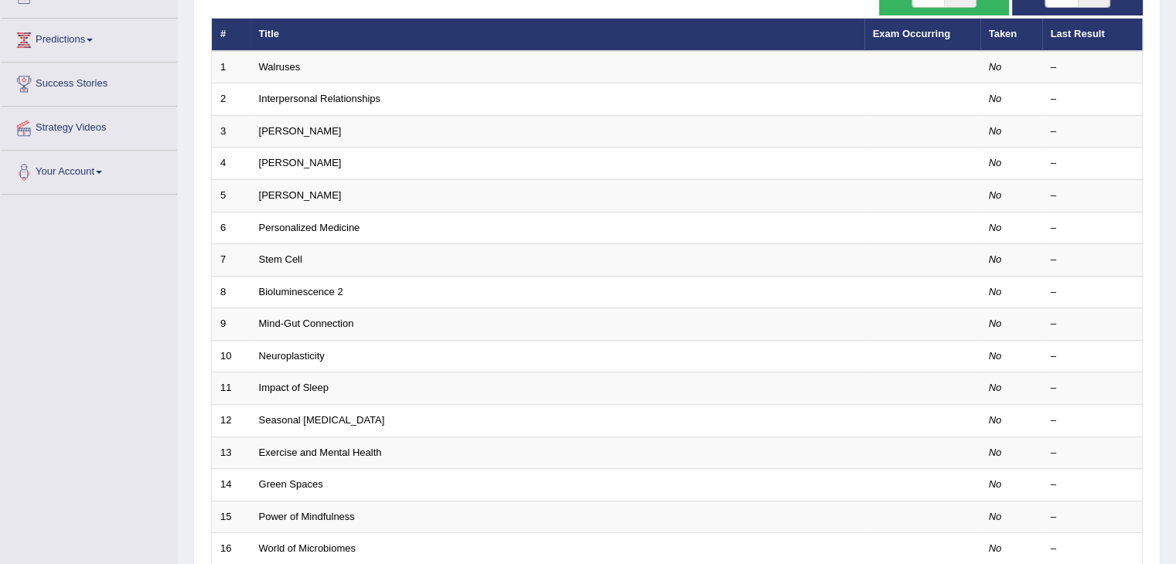
scroll to position [90, 0]
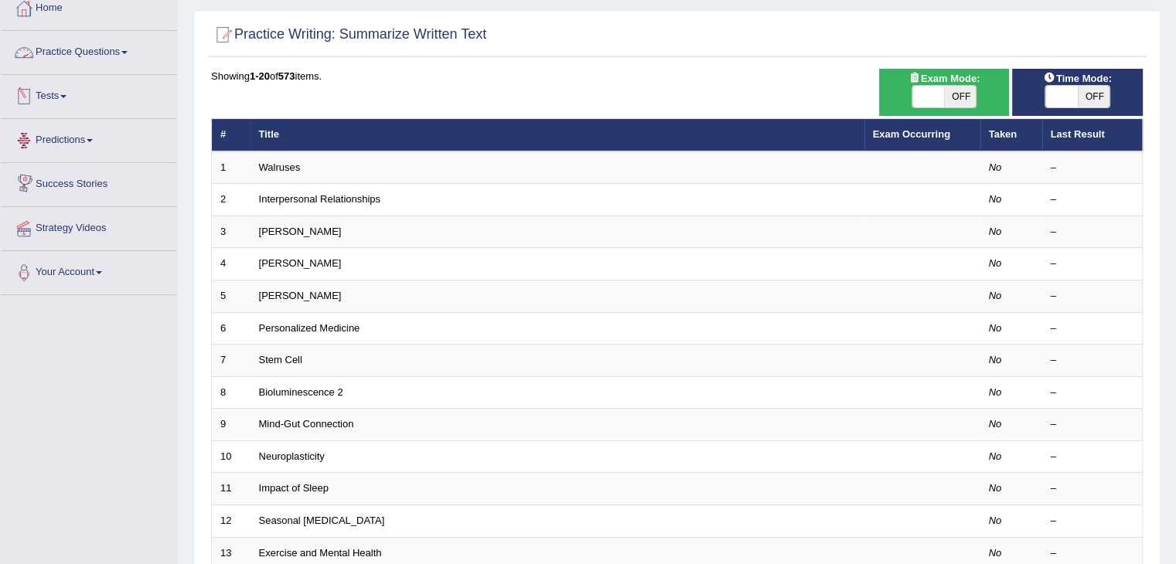
click at [88, 52] on link "Practice Questions" at bounding box center [89, 50] width 176 height 39
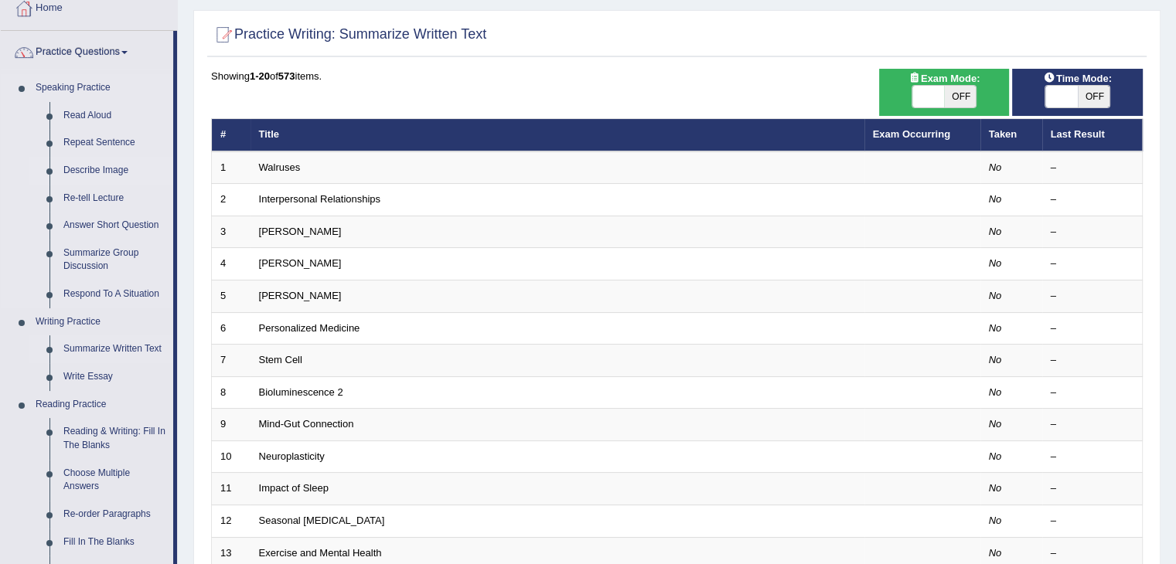
click at [79, 165] on link "Describe Image" at bounding box center [114, 171] width 117 height 28
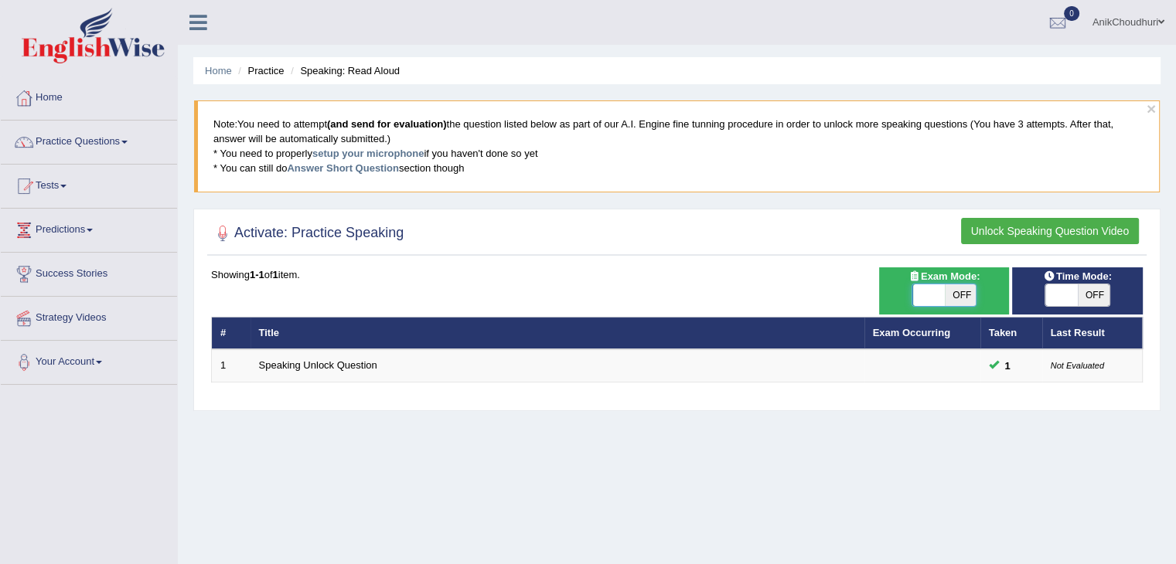
click at [922, 295] on span at bounding box center [928, 295] width 32 height 22
click at [955, 294] on span "OFF" at bounding box center [960, 295] width 32 height 22
checkbox input "true"
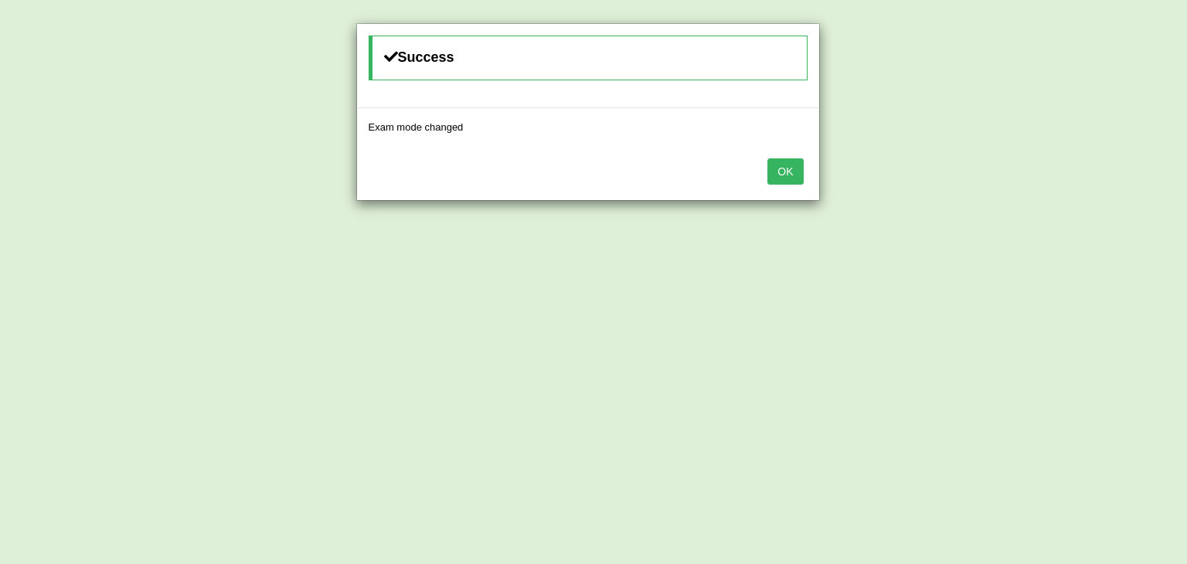
click at [785, 168] on button "OK" at bounding box center [786, 171] width 36 height 26
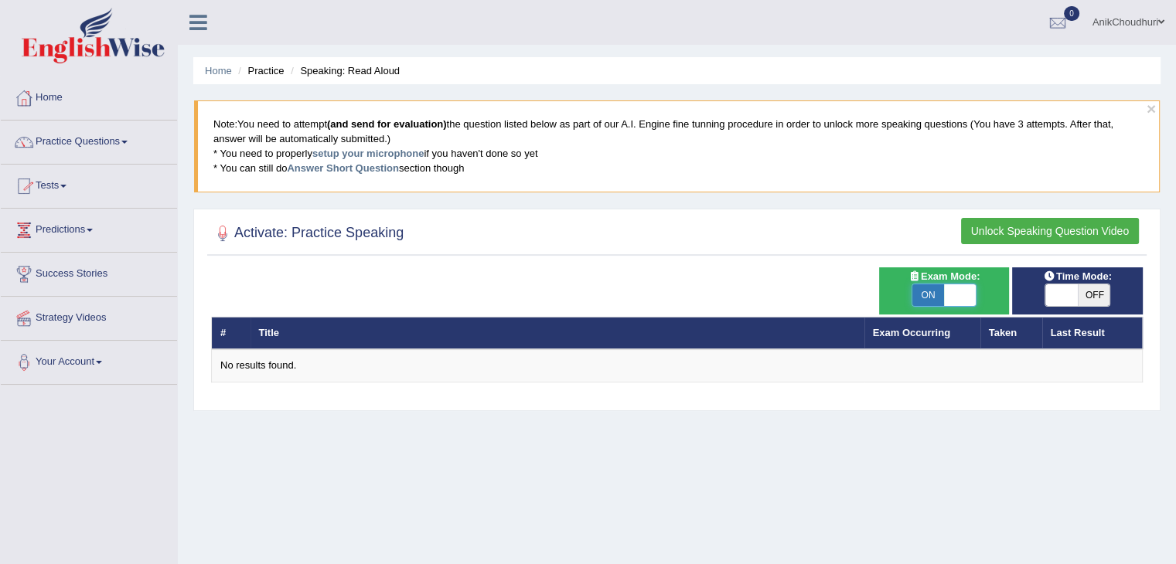
click at [971, 295] on span at bounding box center [960, 295] width 32 height 22
checkbox input "false"
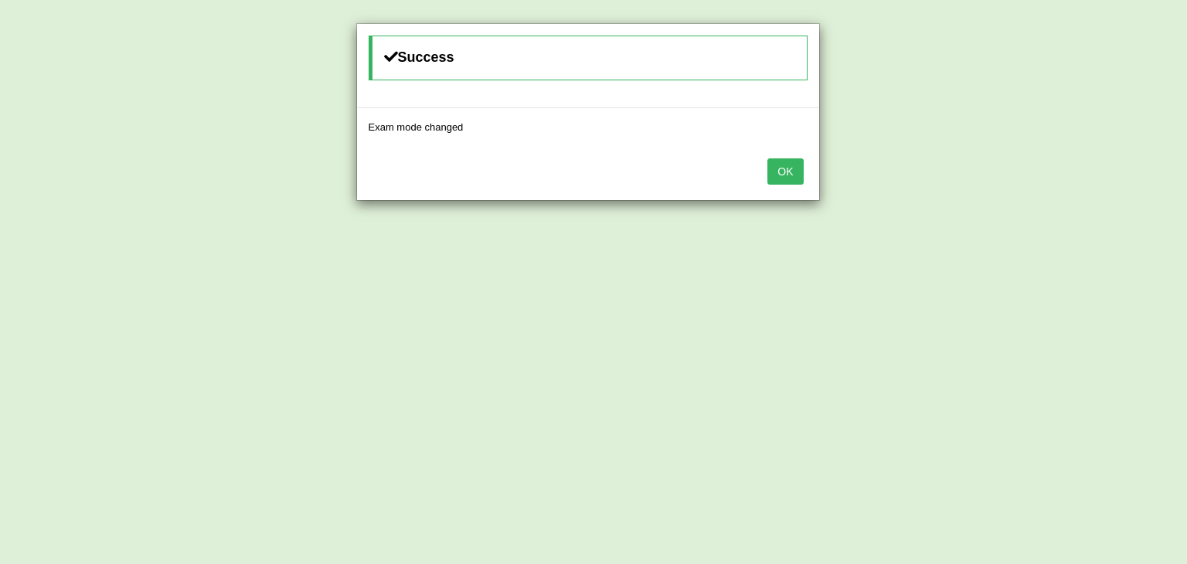
click at [786, 168] on button "OK" at bounding box center [786, 171] width 36 height 26
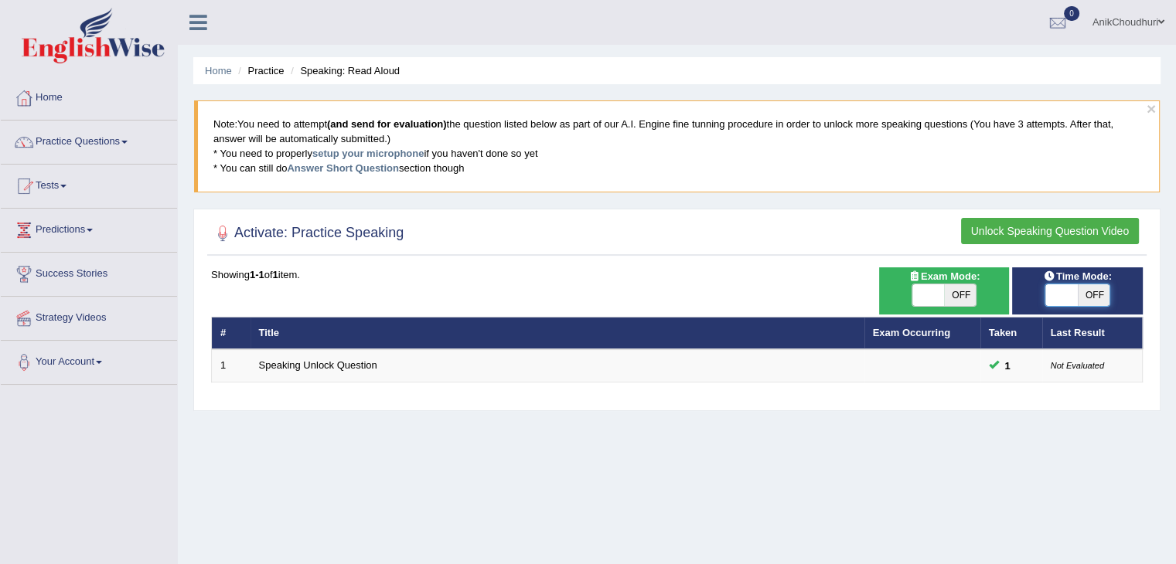
click at [1064, 286] on span at bounding box center [1061, 295] width 32 height 22
checkbox input "true"
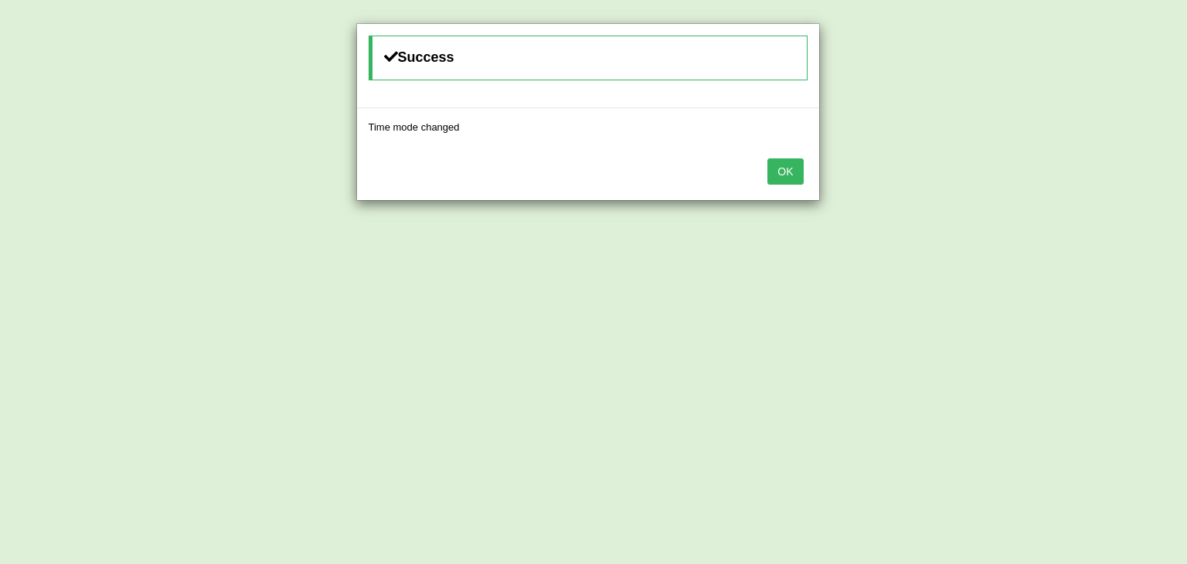
click at [783, 172] on button "OK" at bounding box center [786, 171] width 36 height 26
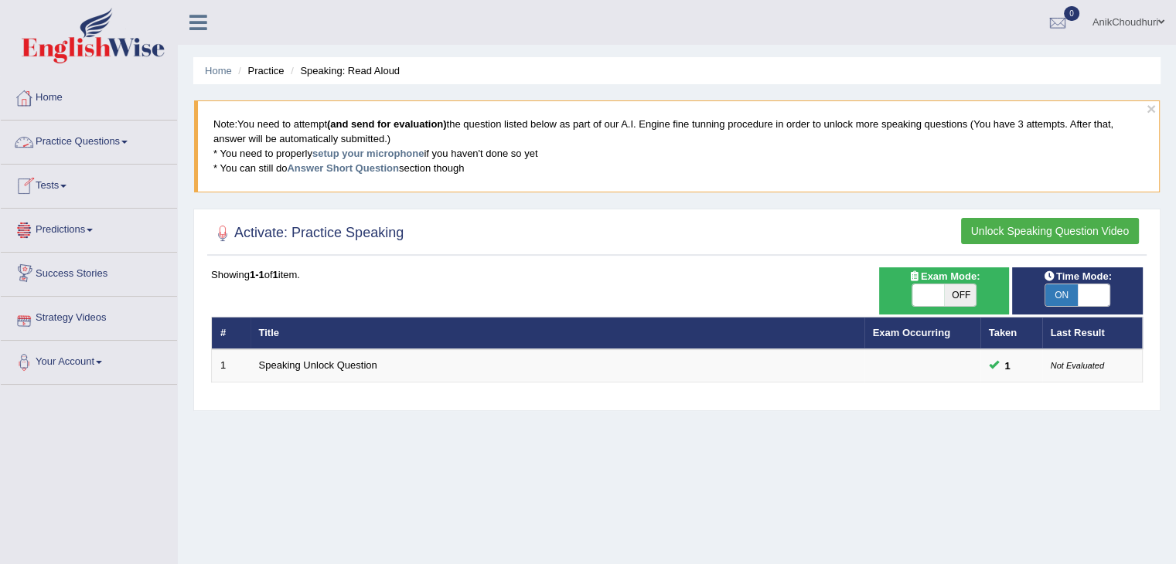
click at [107, 124] on link "Practice Questions" at bounding box center [89, 140] width 176 height 39
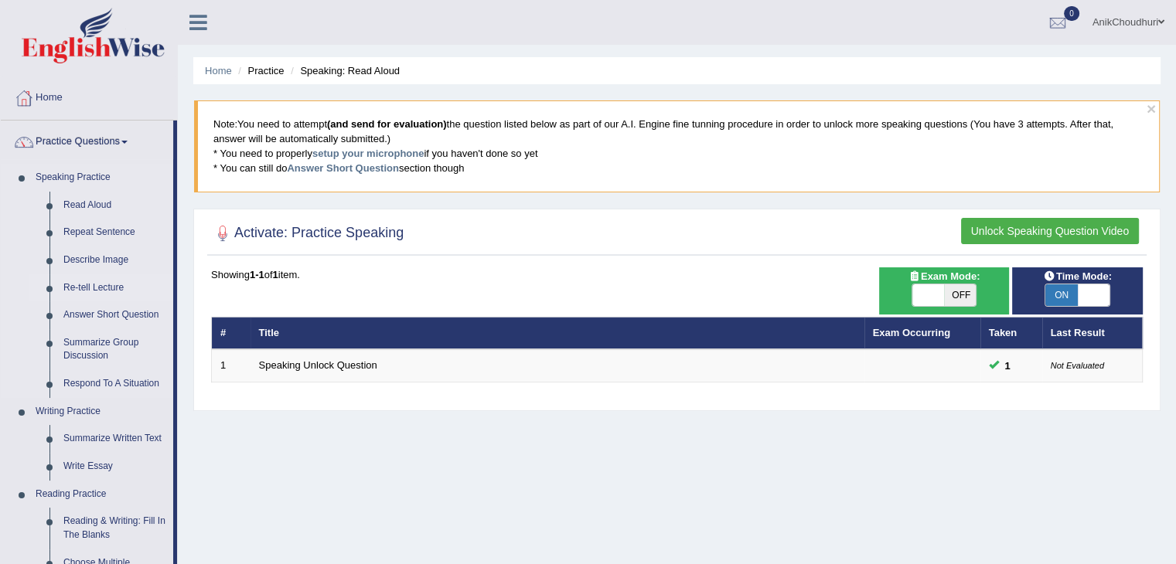
click at [93, 295] on link "Re-tell Lecture" at bounding box center [114, 288] width 117 height 28
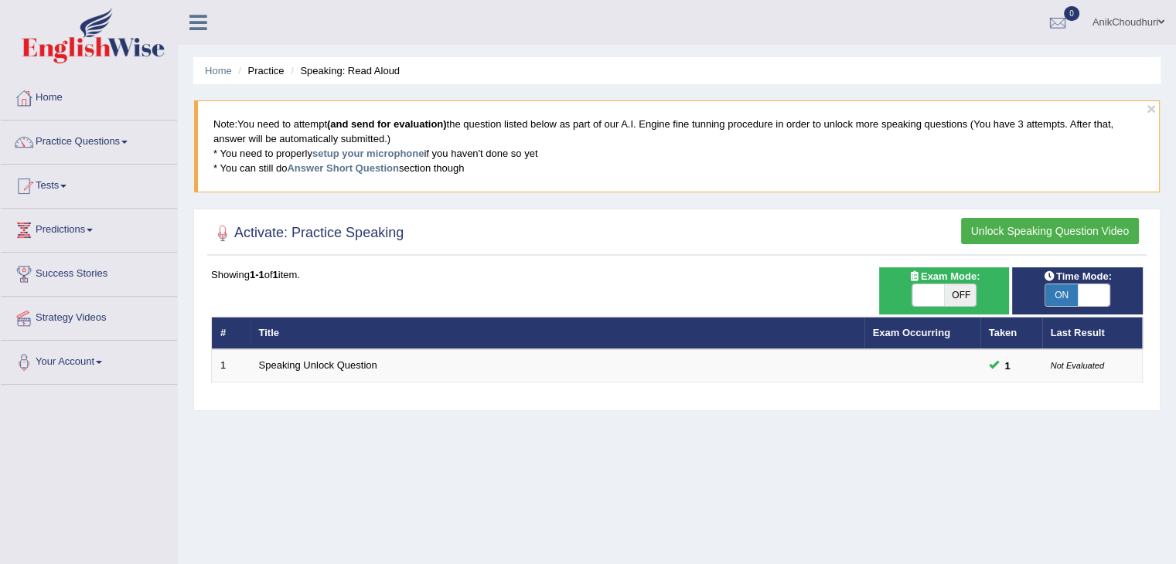
click at [1051, 230] on button "Unlock Speaking Question Video" at bounding box center [1050, 231] width 178 height 26
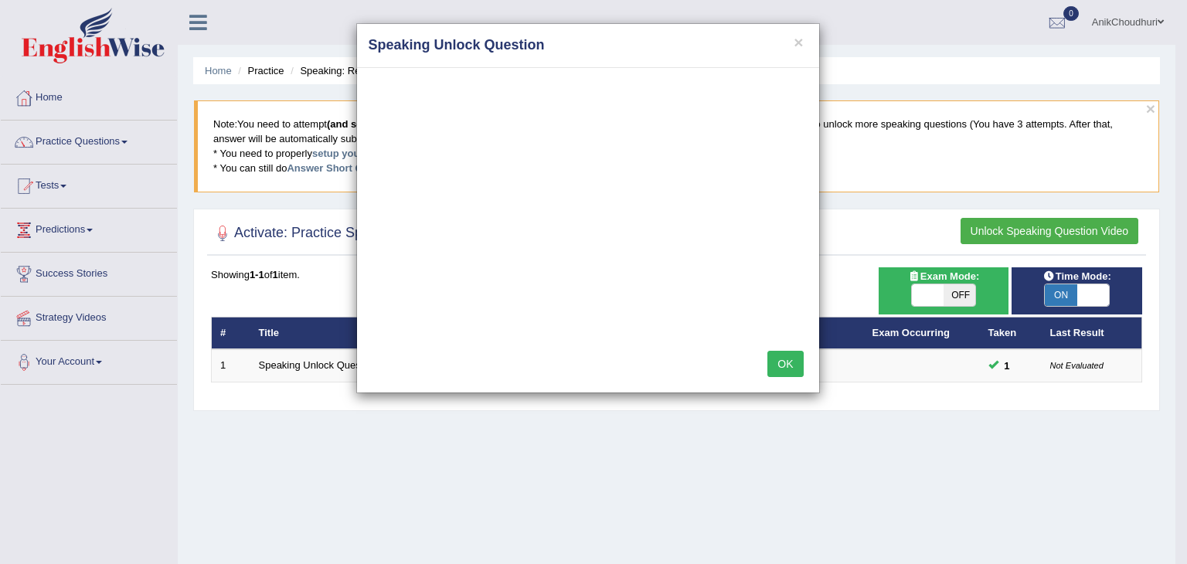
click at [791, 372] on button "OK" at bounding box center [786, 364] width 36 height 26
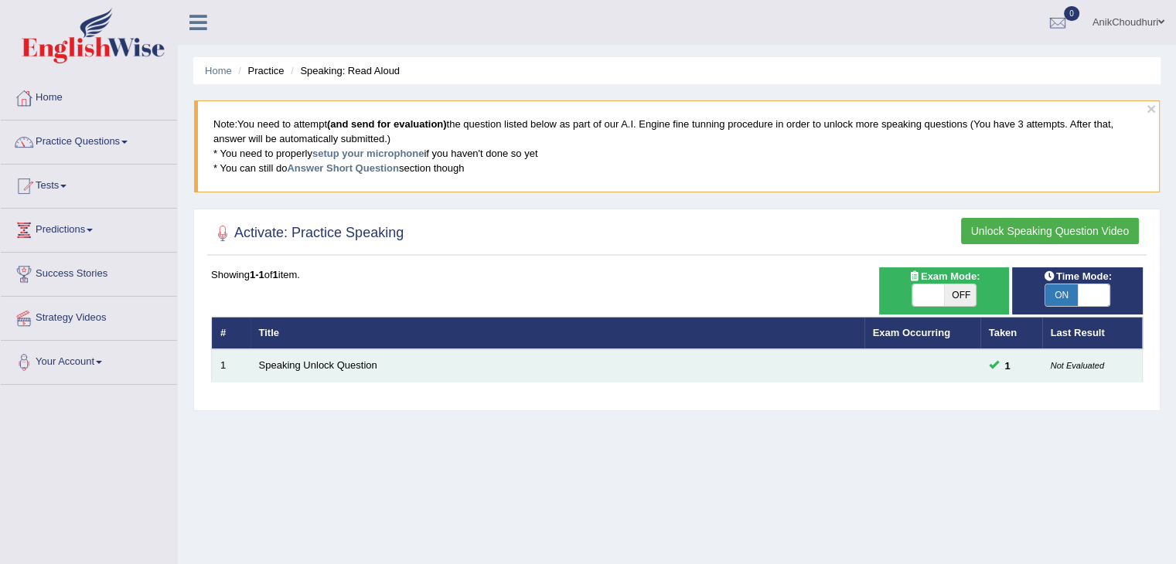
click at [339, 355] on td "Speaking Unlock Question" at bounding box center [557, 365] width 614 height 32
click at [336, 359] on link "Speaking Unlock Question" at bounding box center [318, 365] width 118 height 12
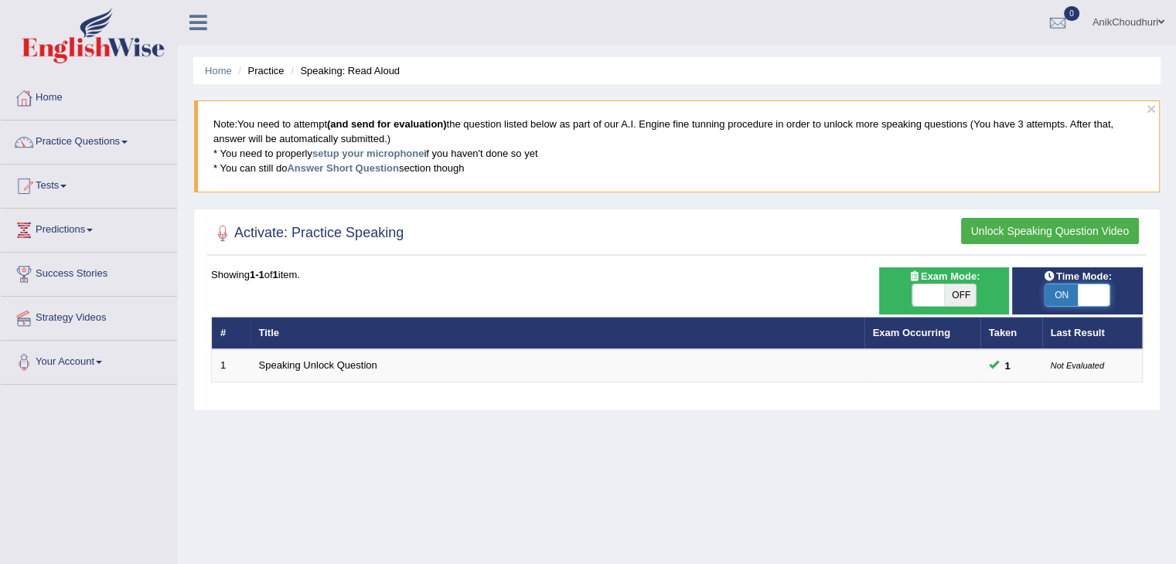
click at [1109, 293] on span at bounding box center [1094, 295] width 32 height 22
checkbox input "false"
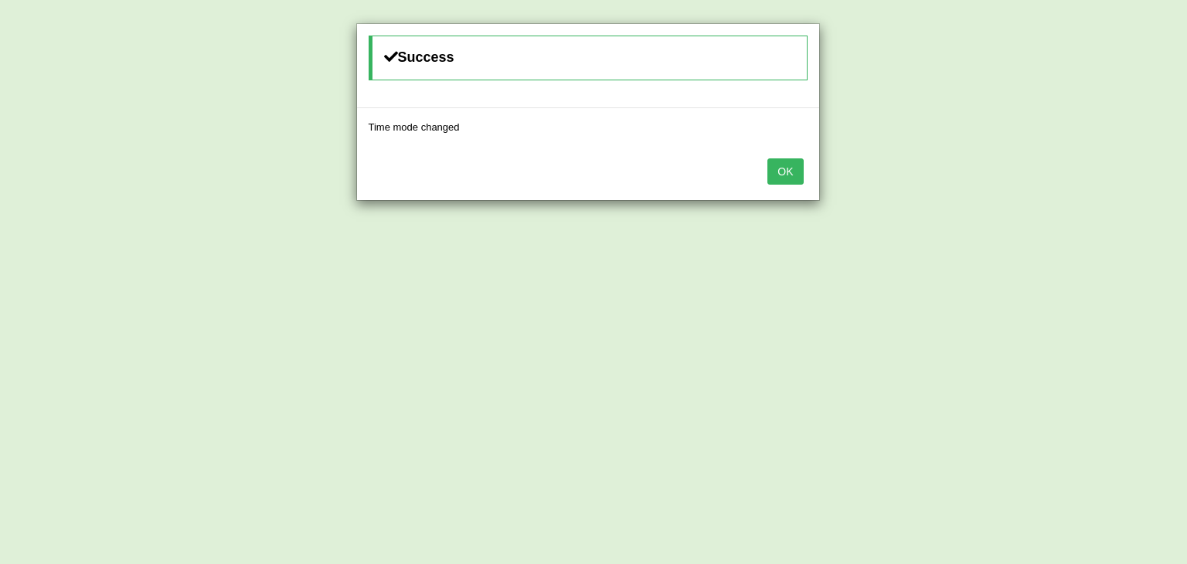
click at [785, 164] on button "OK" at bounding box center [786, 171] width 36 height 26
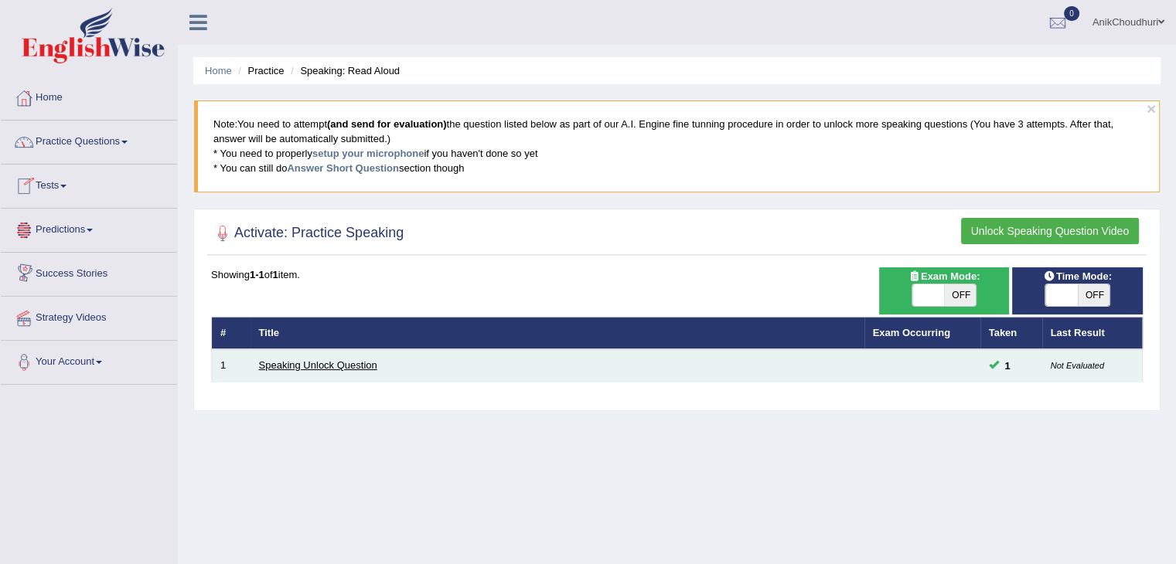
click at [288, 359] on link "Speaking Unlock Question" at bounding box center [318, 365] width 118 height 12
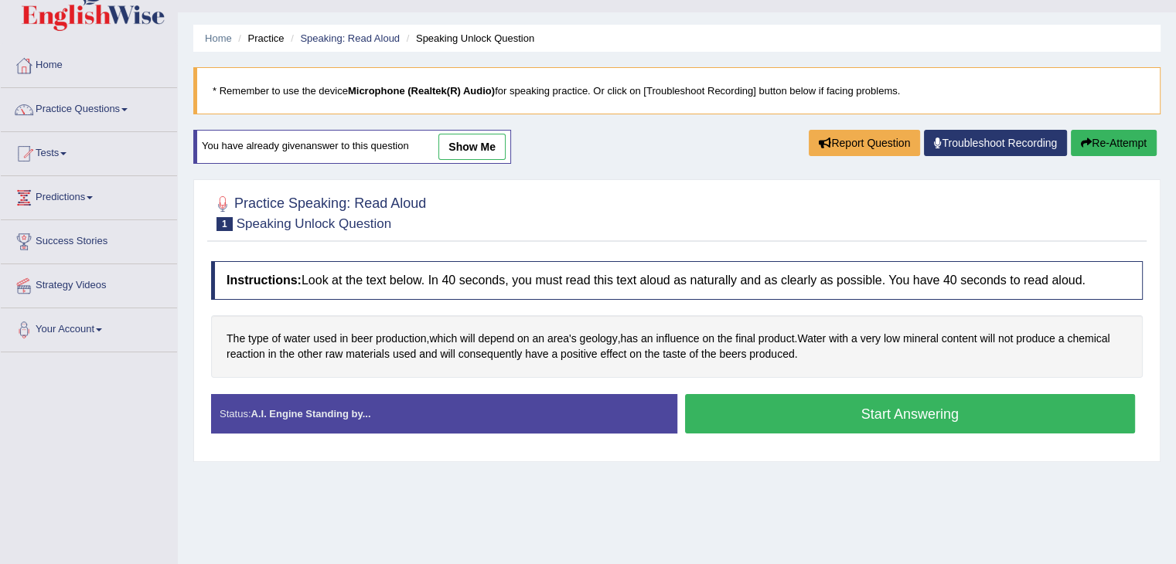
scroll to position [29, 0]
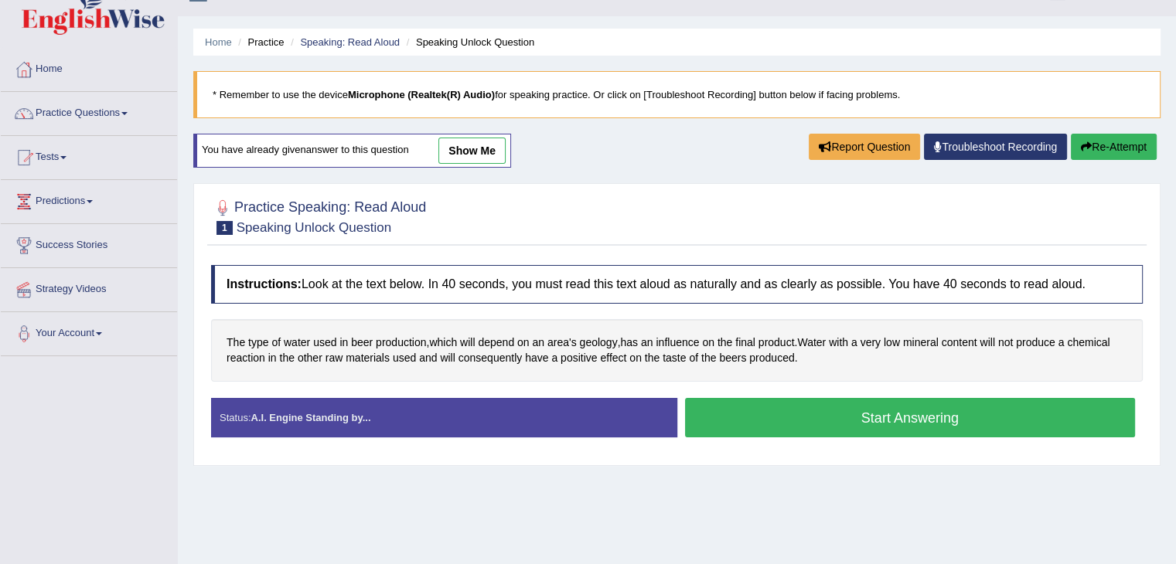
click at [476, 162] on link "show me" at bounding box center [471, 151] width 67 height 26
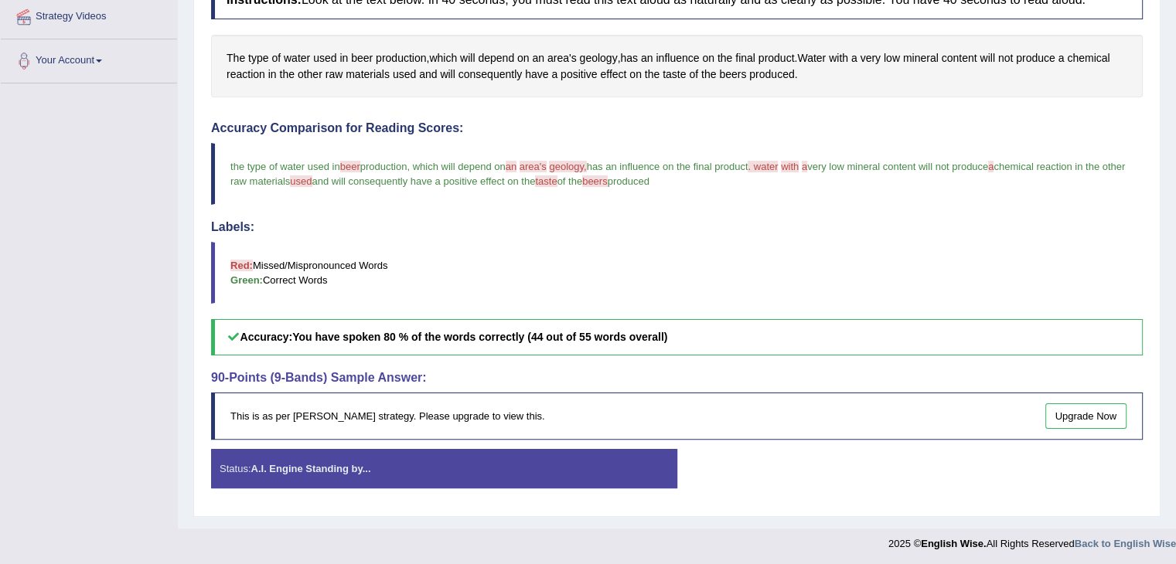
scroll to position [19, 0]
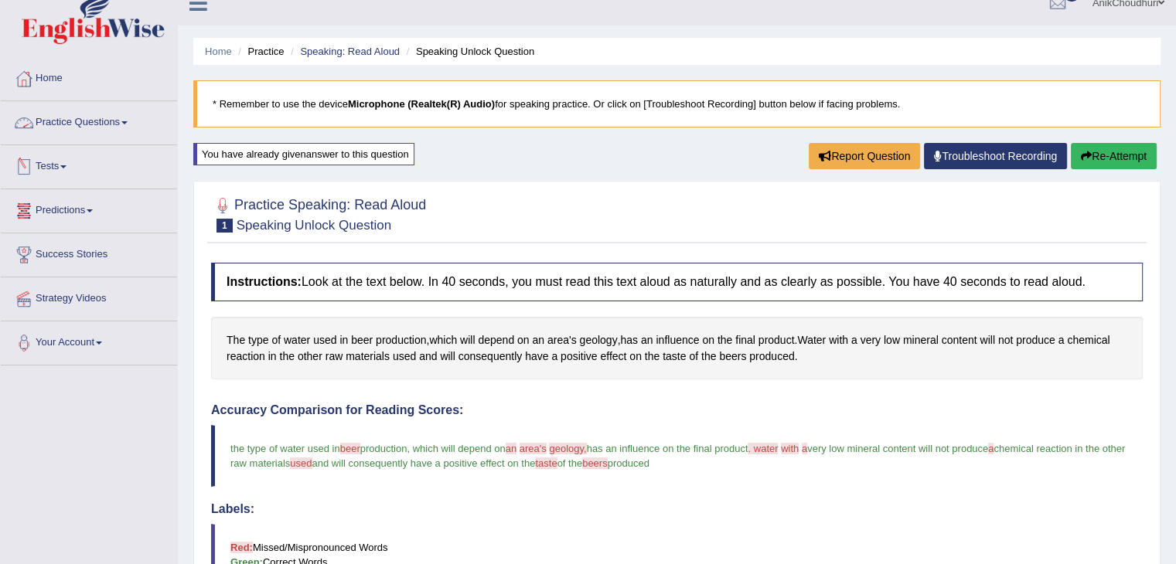
click at [78, 128] on link "Practice Questions" at bounding box center [89, 120] width 176 height 39
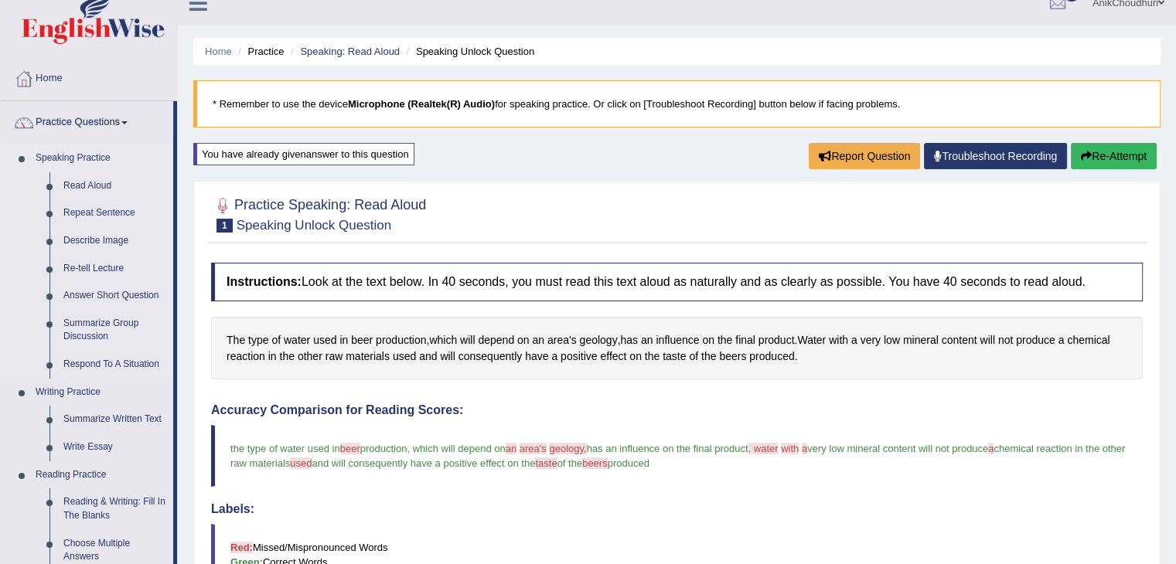
click at [85, 236] on link "Describe Image" at bounding box center [114, 241] width 117 height 28
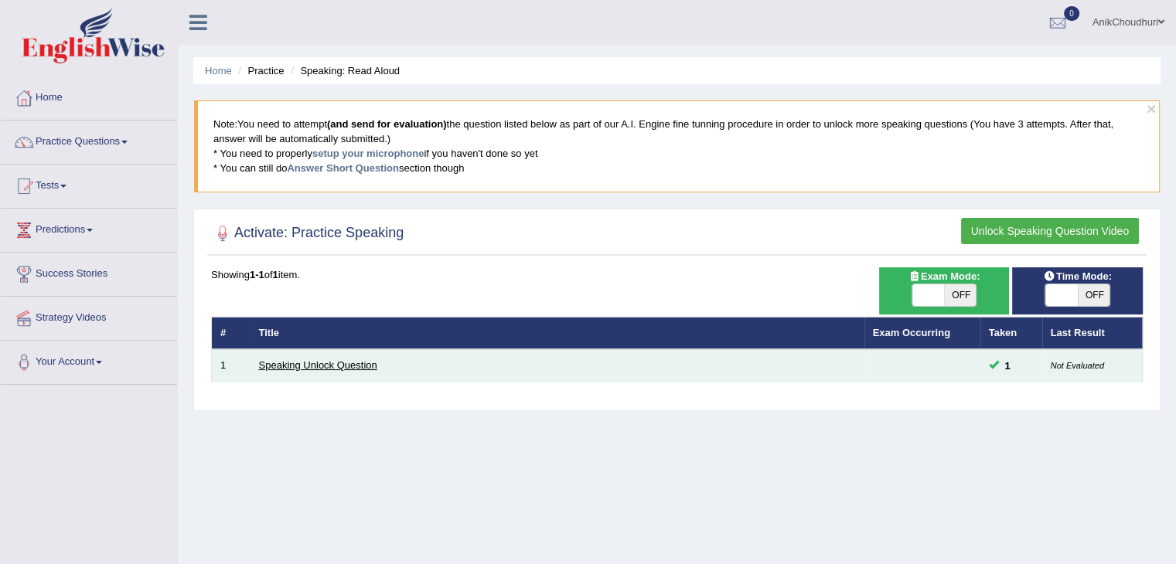
click at [320, 369] on link "Speaking Unlock Question" at bounding box center [318, 365] width 118 height 12
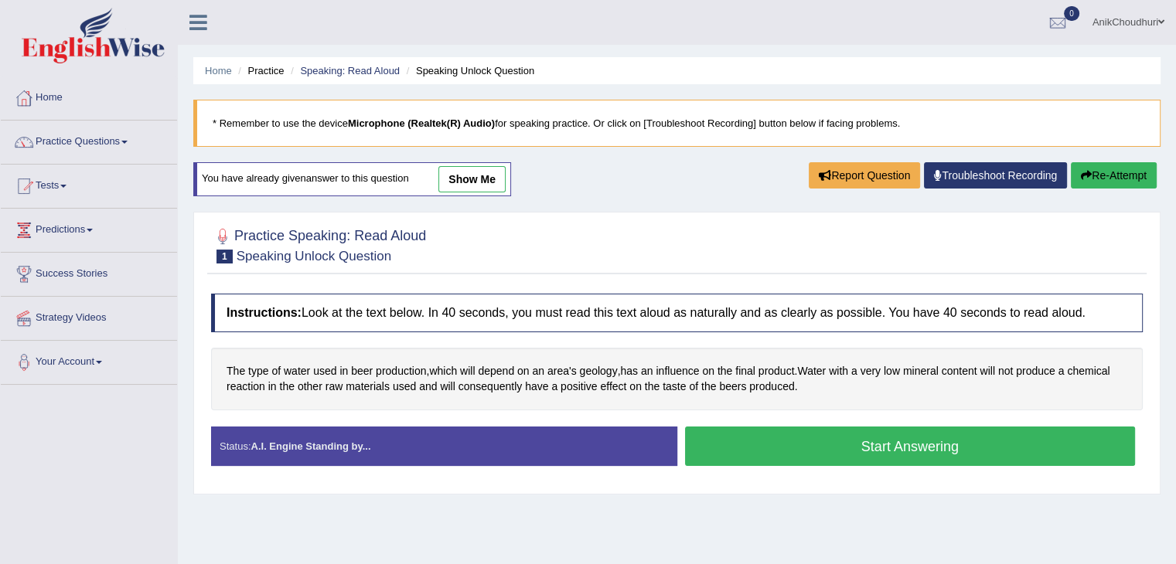
click at [860, 453] on button "Start Answering" at bounding box center [910, 446] width 451 height 39
click at [823, 447] on button "Start Answering" at bounding box center [910, 446] width 451 height 39
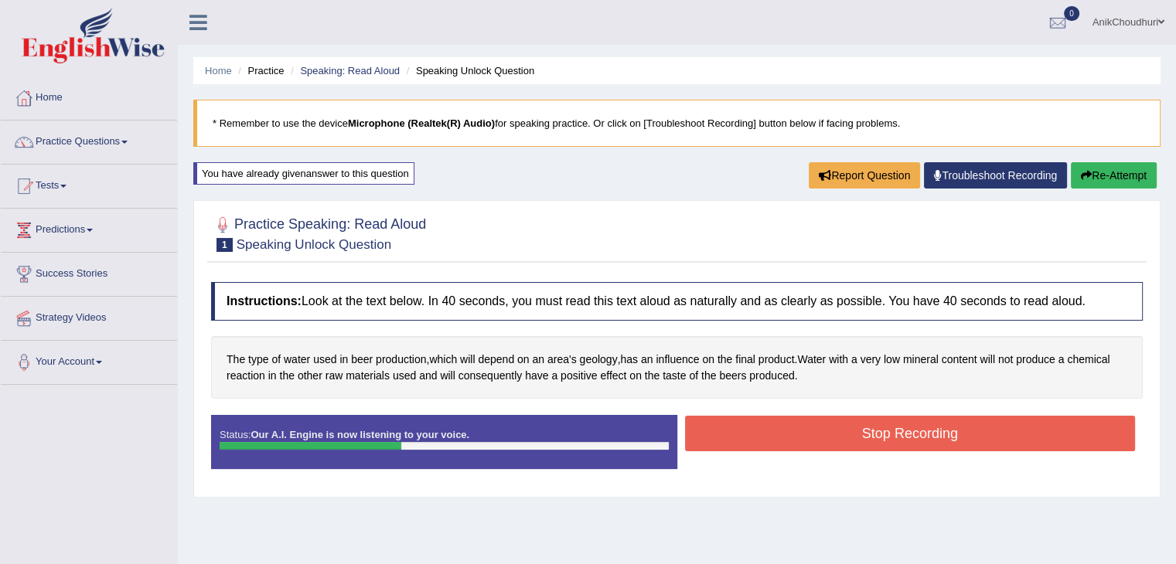
click at [823, 447] on button "Stop Recording" at bounding box center [910, 434] width 451 height 36
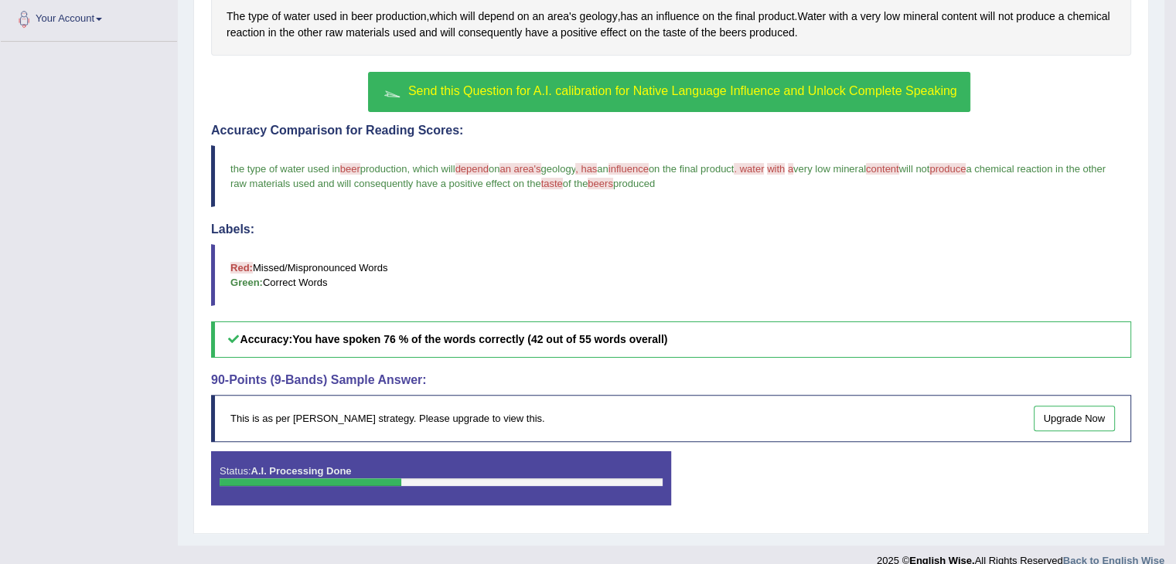
scroll to position [353, 0]
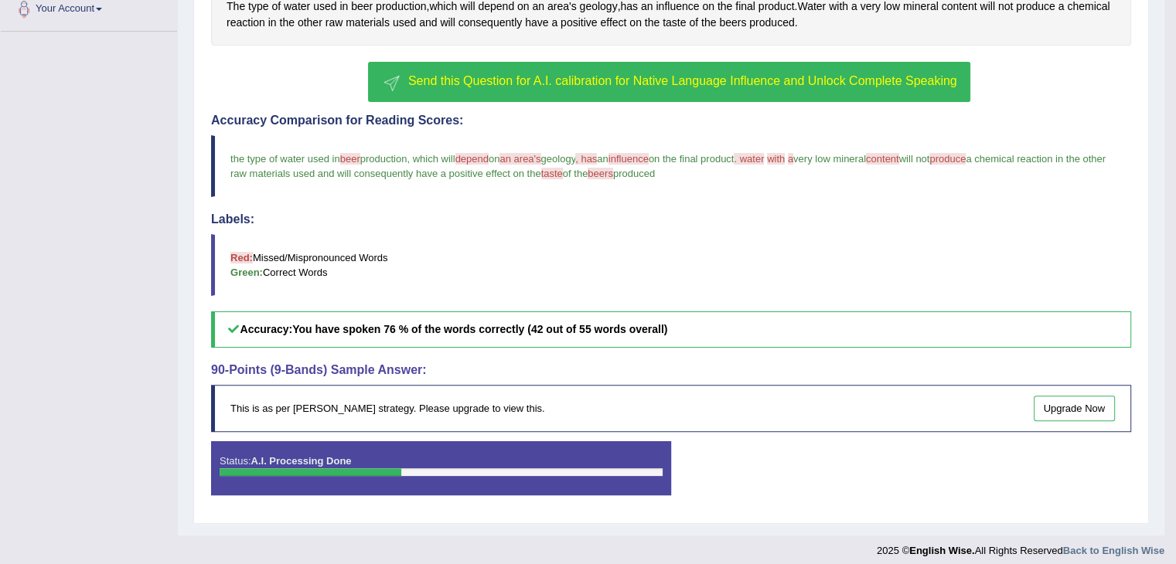
click at [570, 85] on span "Send this Question for A.I. calibration for Native Language Influence and Unloc…" at bounding box center [682, 80] width 549 height 13
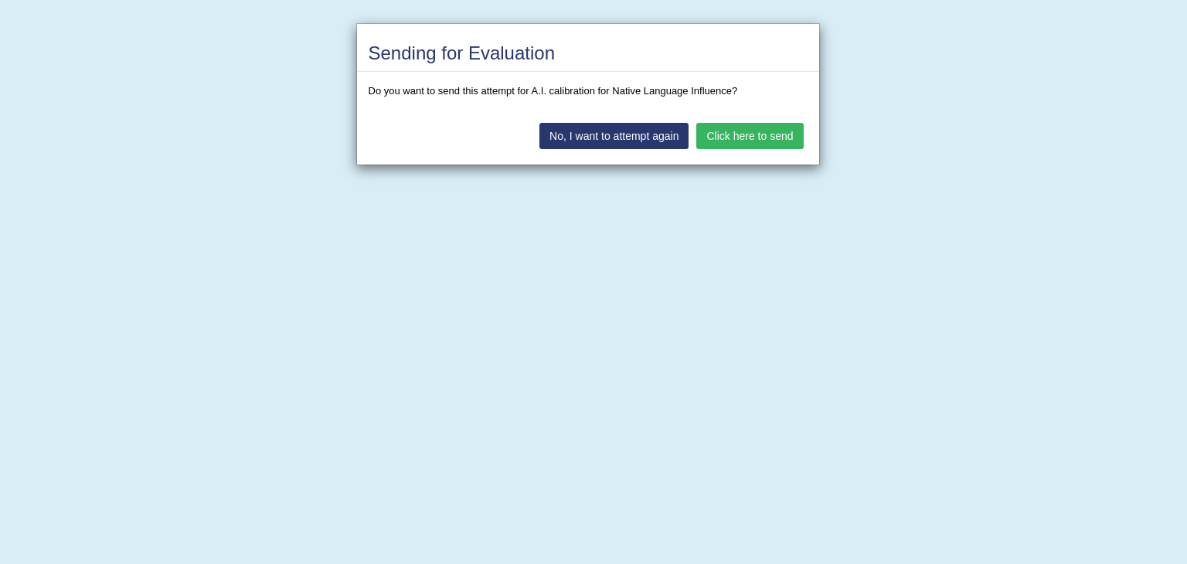
click at [769, 139] on button "Click here to send" at bounding box center [750, 136] width 107 height 26
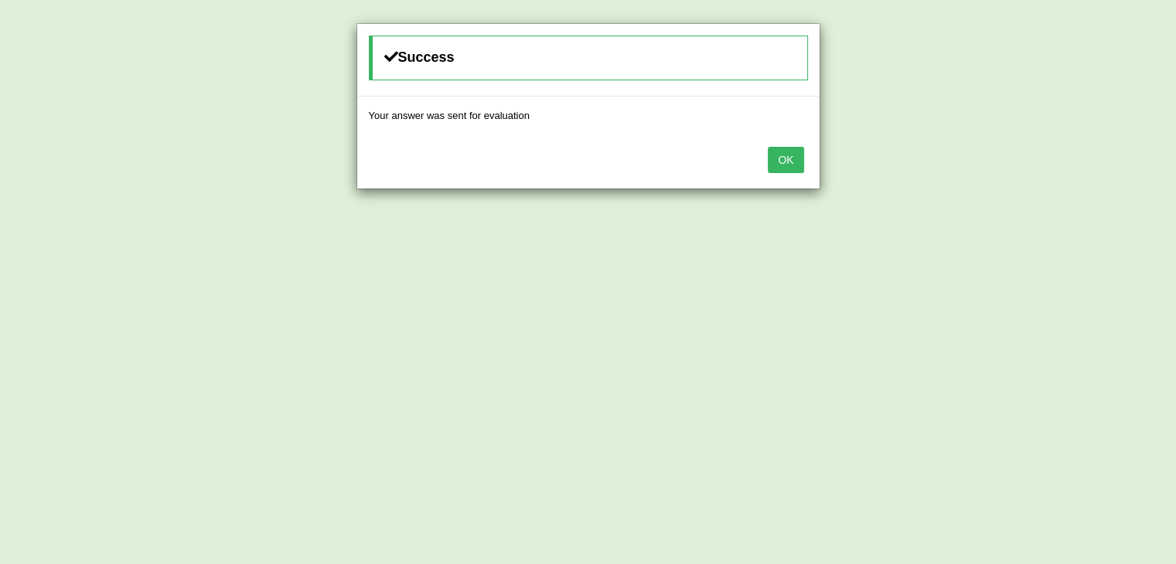
click at [779, 165] on button "OK" at bounding box center [786, 160] width 36 height 26
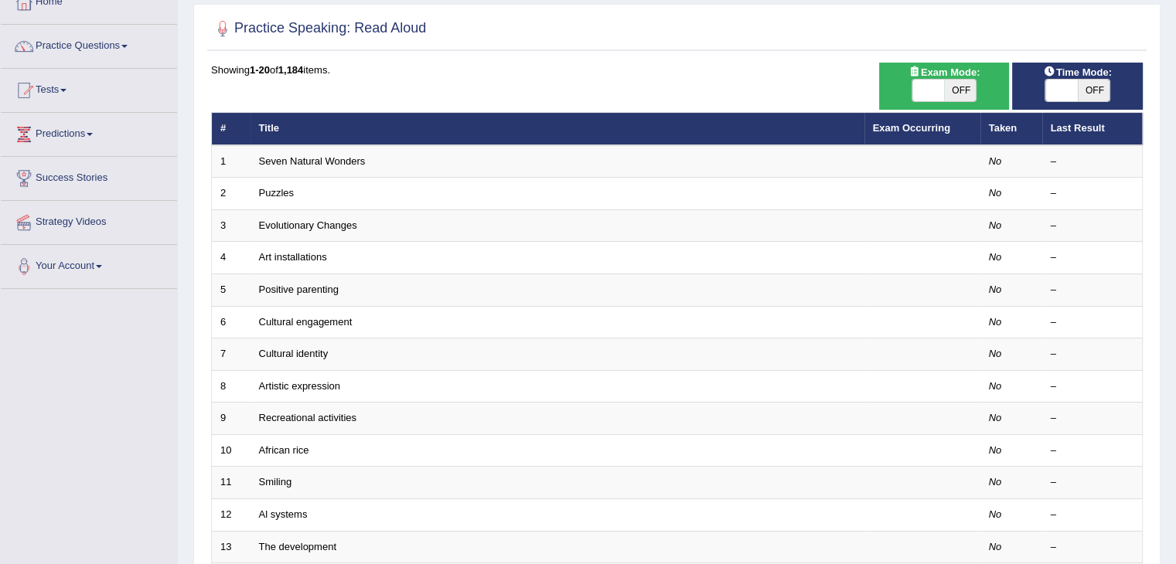
scroll to position [87, 0]
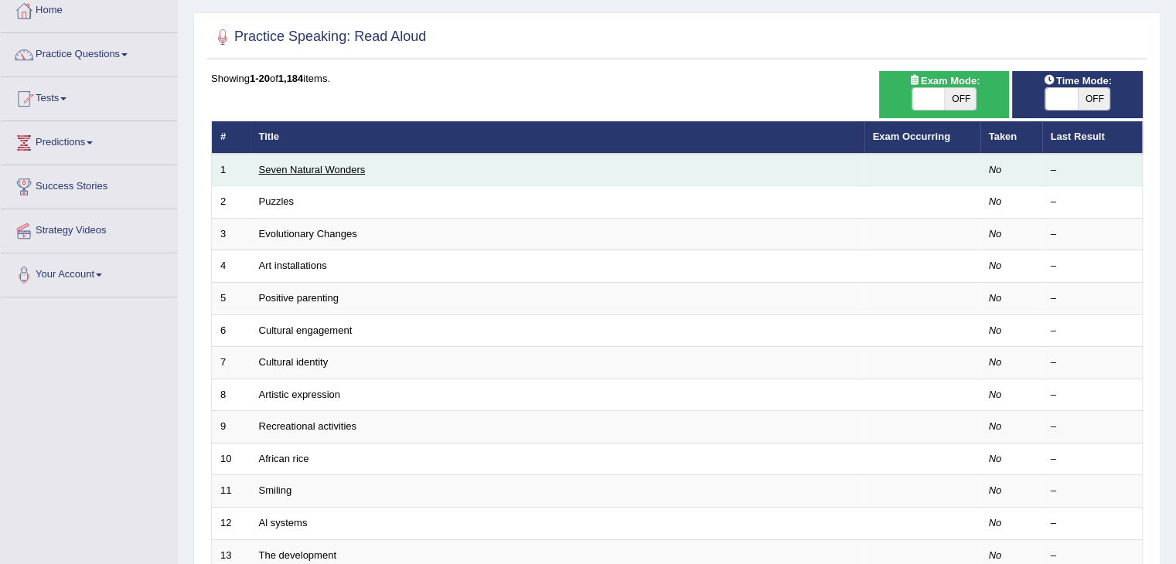
click at [332, 167] on link "Seven Natural Wonders" at bounding box center [312, 170] width 107 height 12
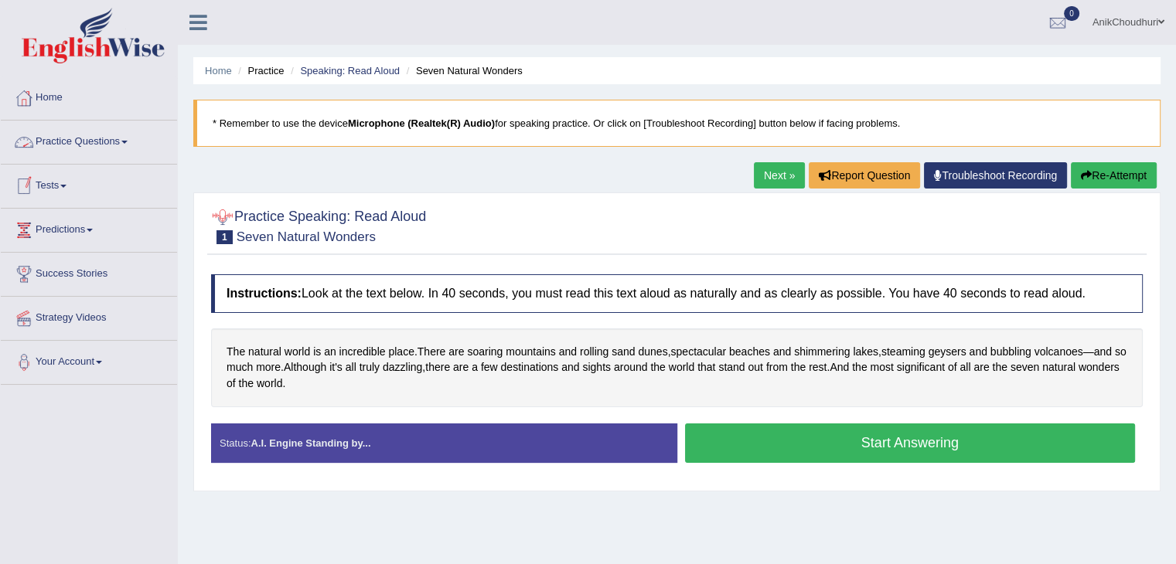
click at [83, 125] on link "Practice Questions" at bounding box center [89, 140] width 176 height 39
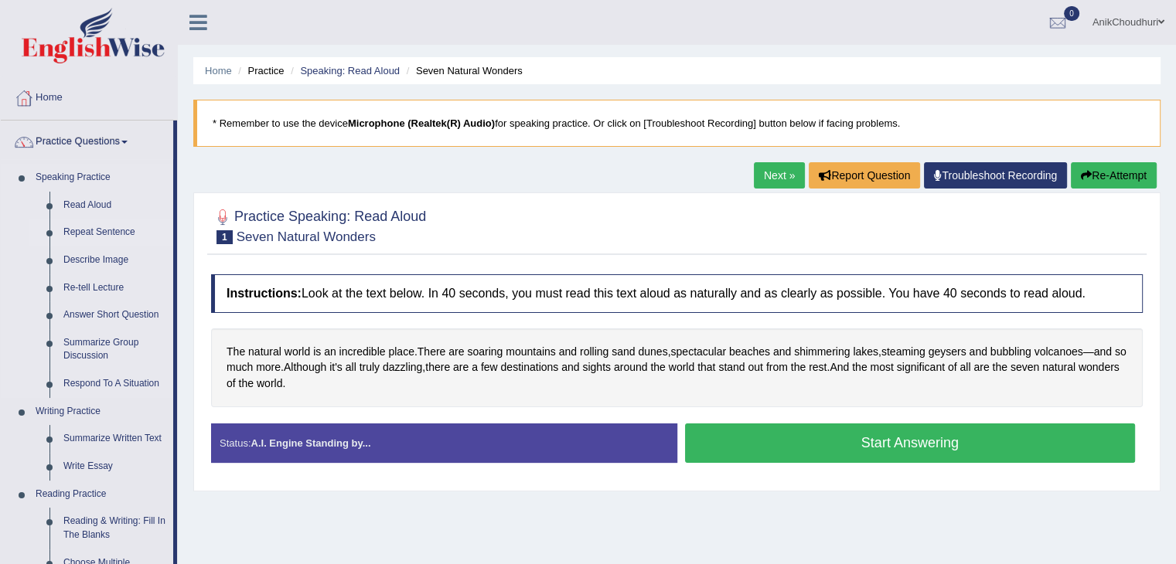
click at [94, 233] on link "Repeat Sentence" at bounding box center [114, 233] width 117 height 28
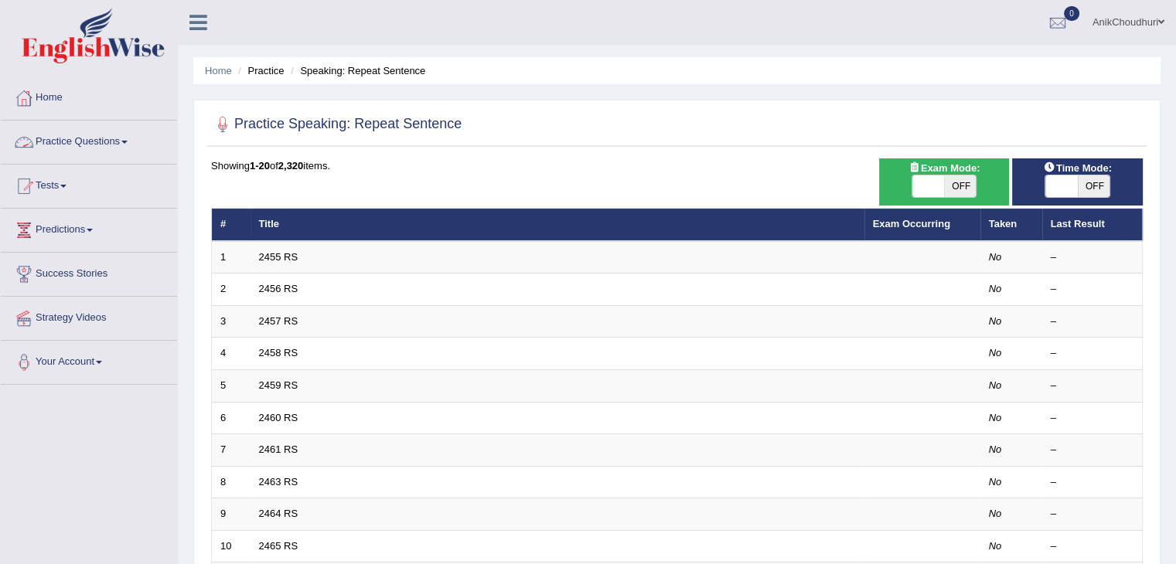
click at [102, 140] on link "Practice Questions" at bounding box center [89, 140] width 176 height 39
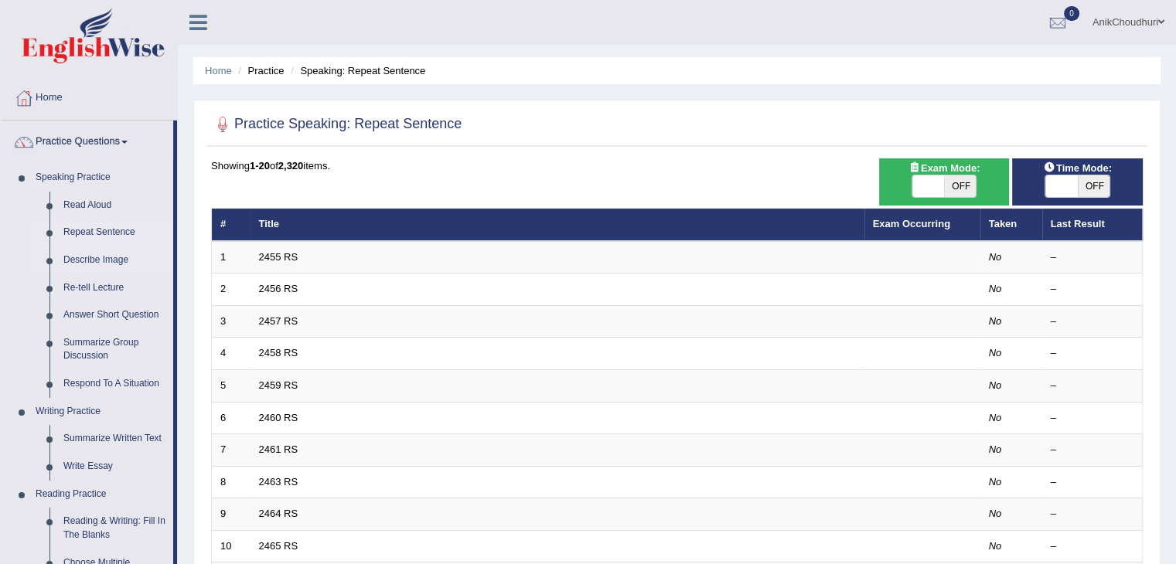
click at [89, 264] on link "Describe Image" at bounding box center [114, 261] width 117 height 28
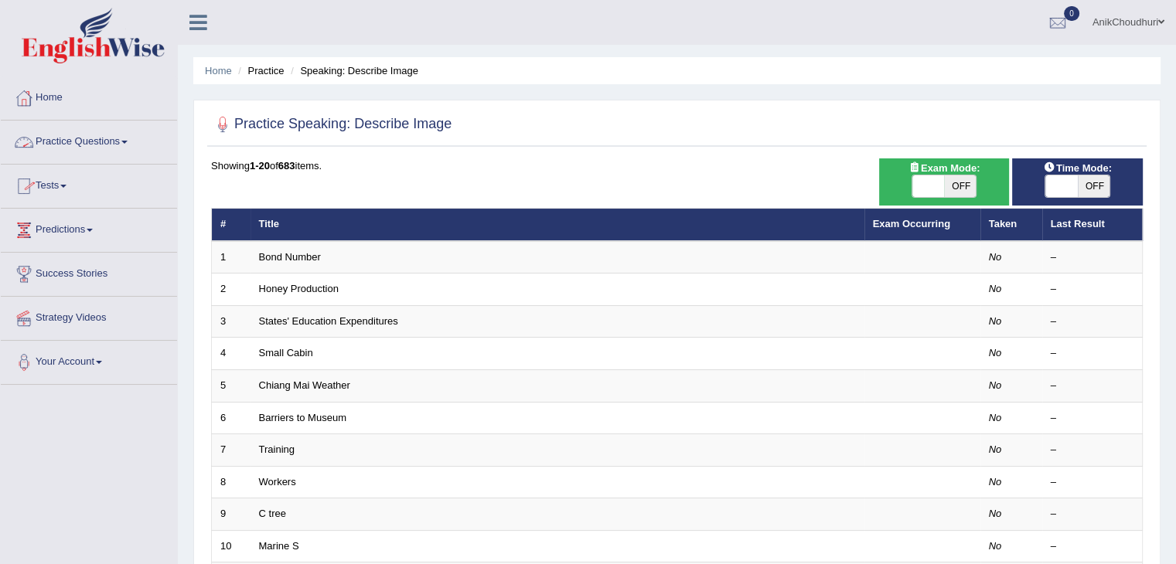
click at [96, 143] on link "Practice Questions" at bounding box center [89, 140] width 176 height 39
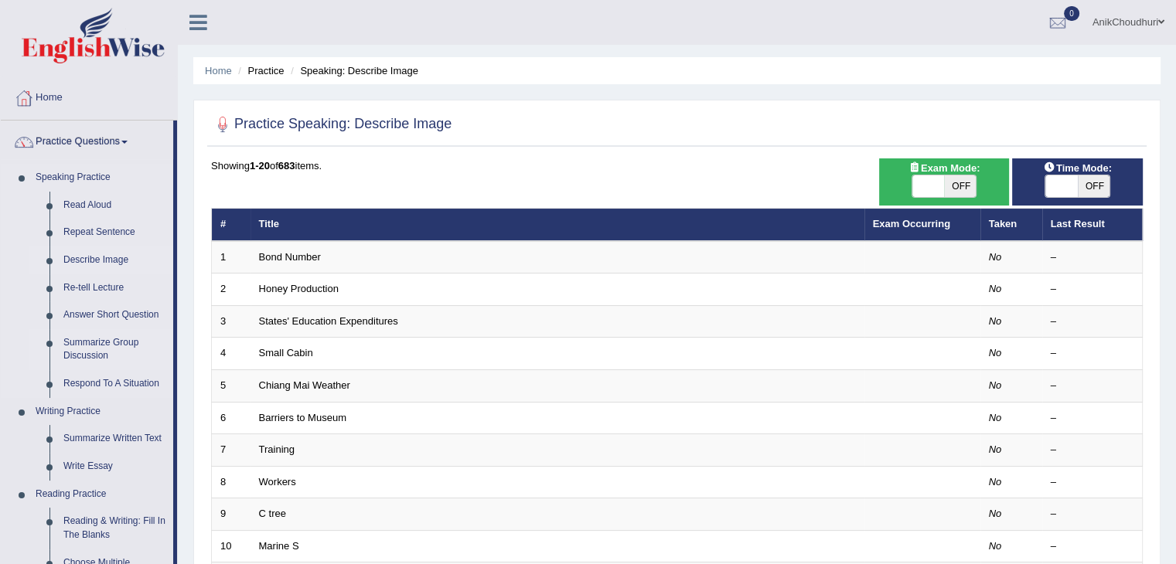
click at [97, 343] on link "Summarize Group Discussion" at bounding box center [114, 349] width 117 height 41
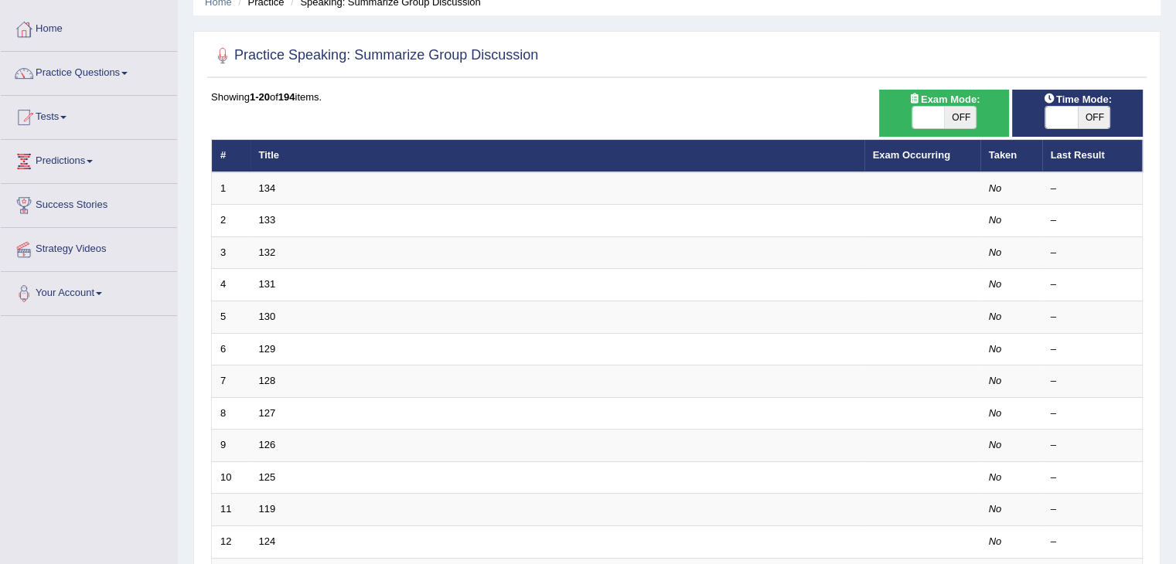
scroll to position [19, 0]
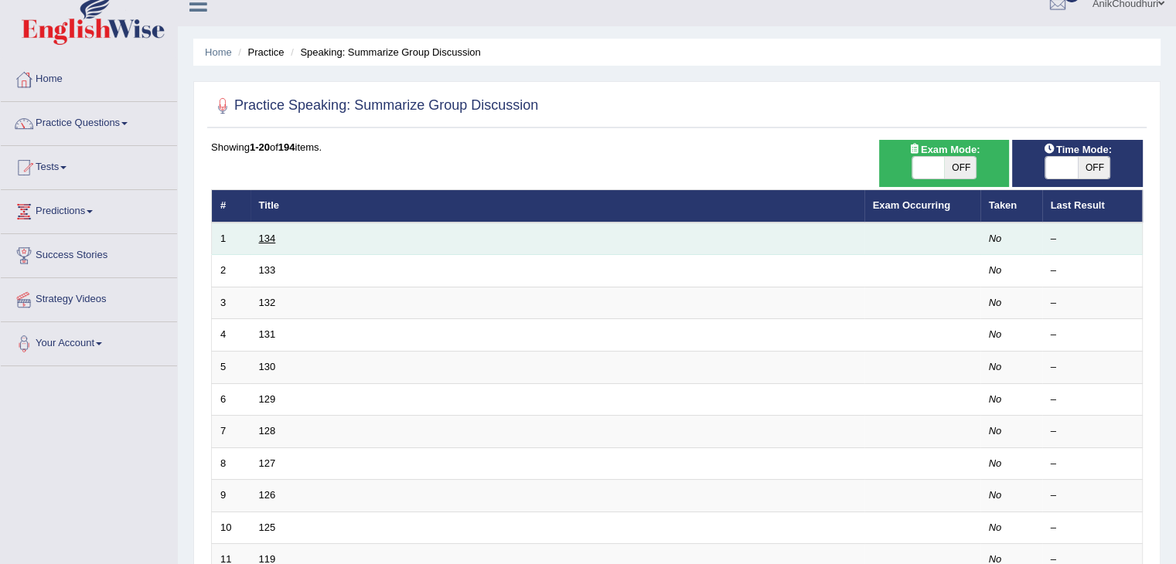
click at [263, 233] on link "134" at bounding box center [267, 239] width 17 height 12
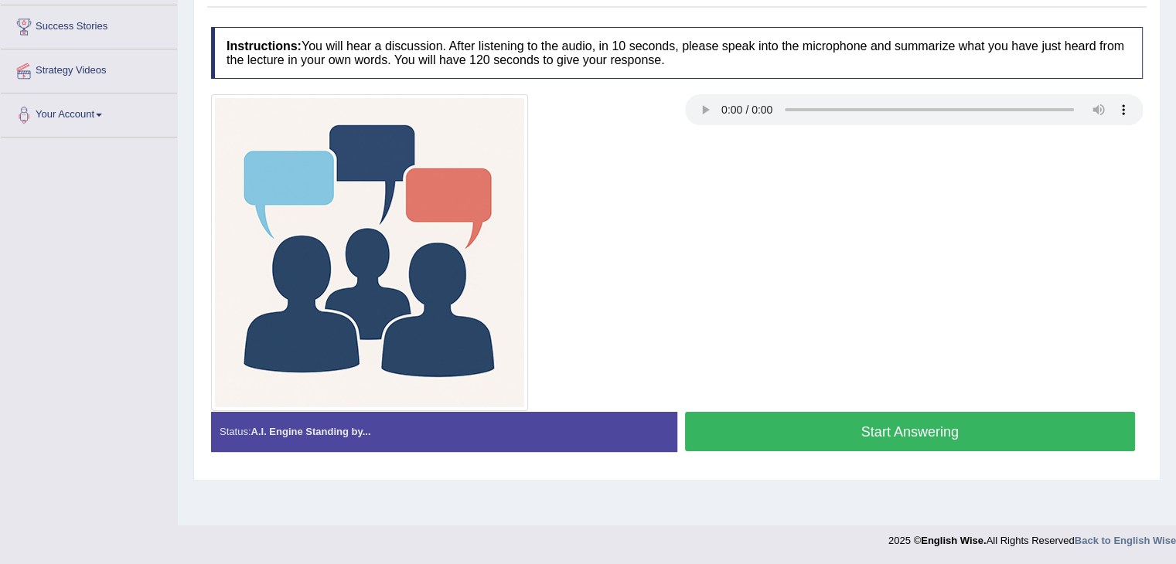
scroll to position [186, 0]
